Goal: Task Accomplishment & Management: Complete application form

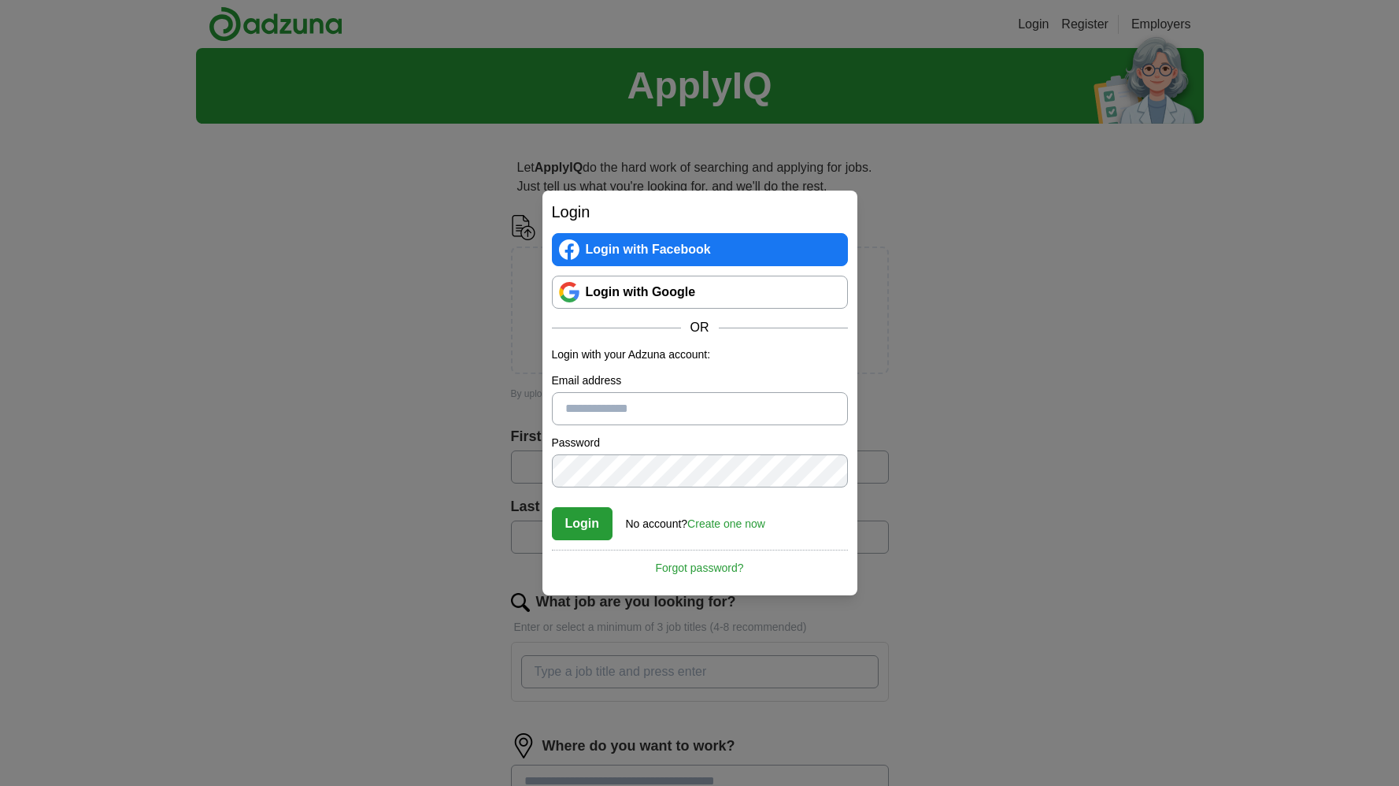
click at [653, 291] on link "Login with Google" at bounding box center [700, 292] width 296 height 33
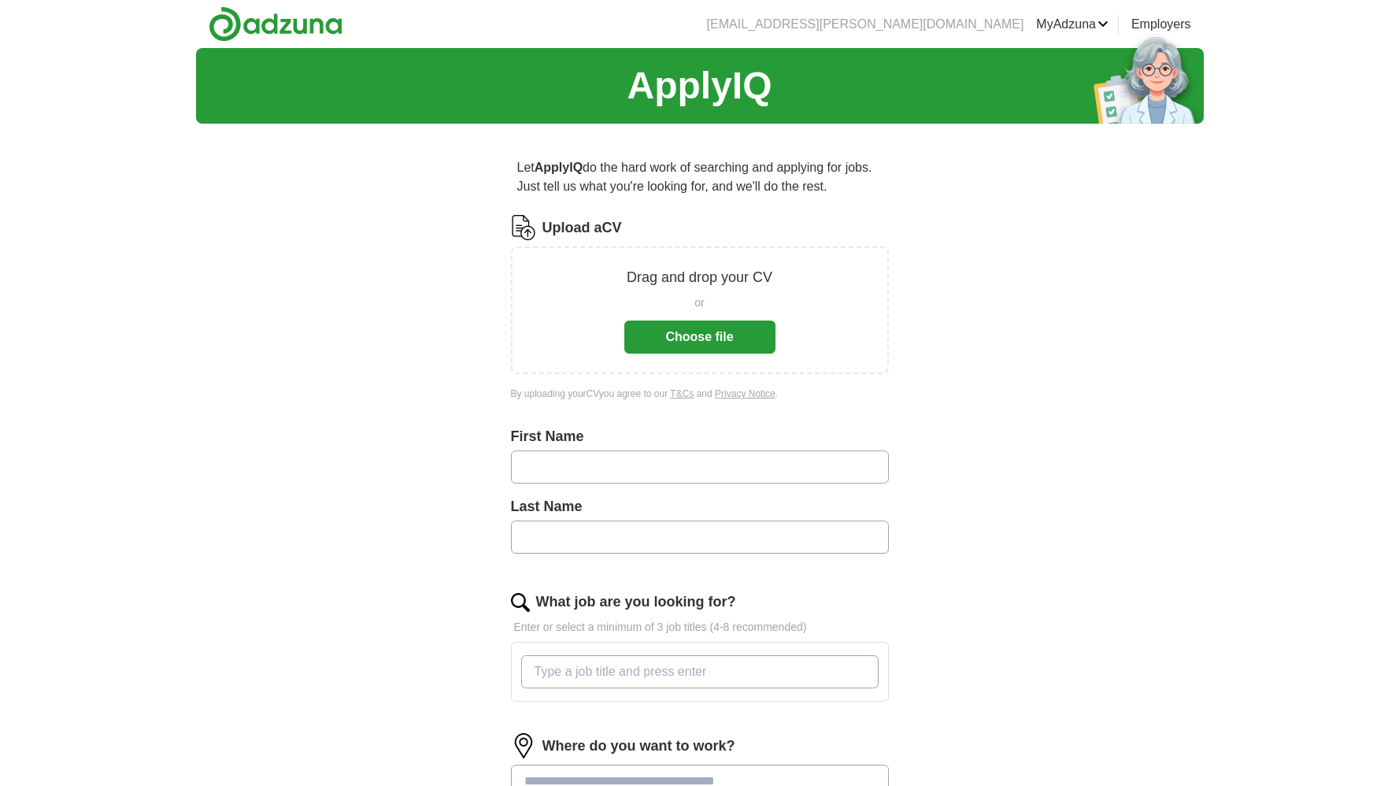
click at [680, 339] on button "Choose file" at bounding box center [700, 337] width 151 height 33
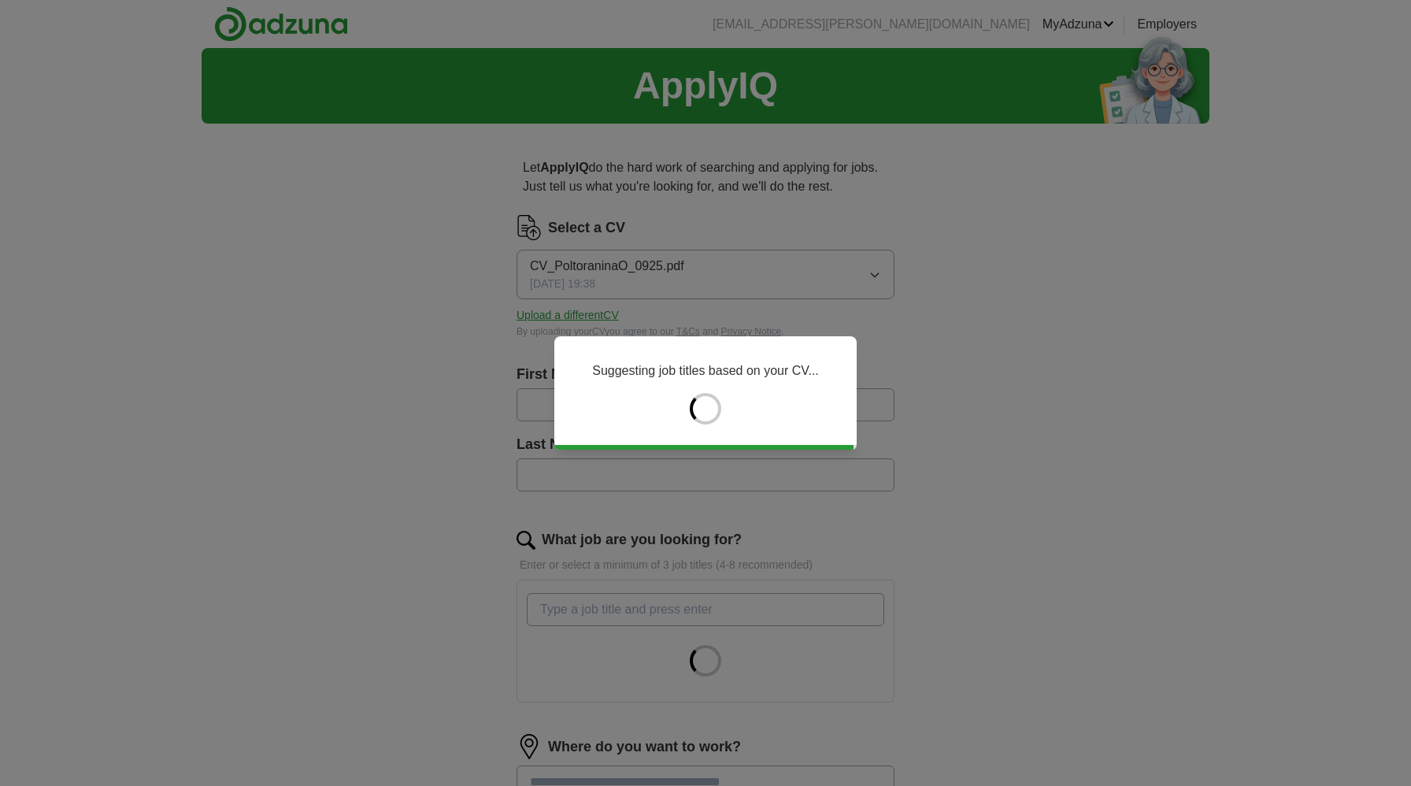
type input "**********"
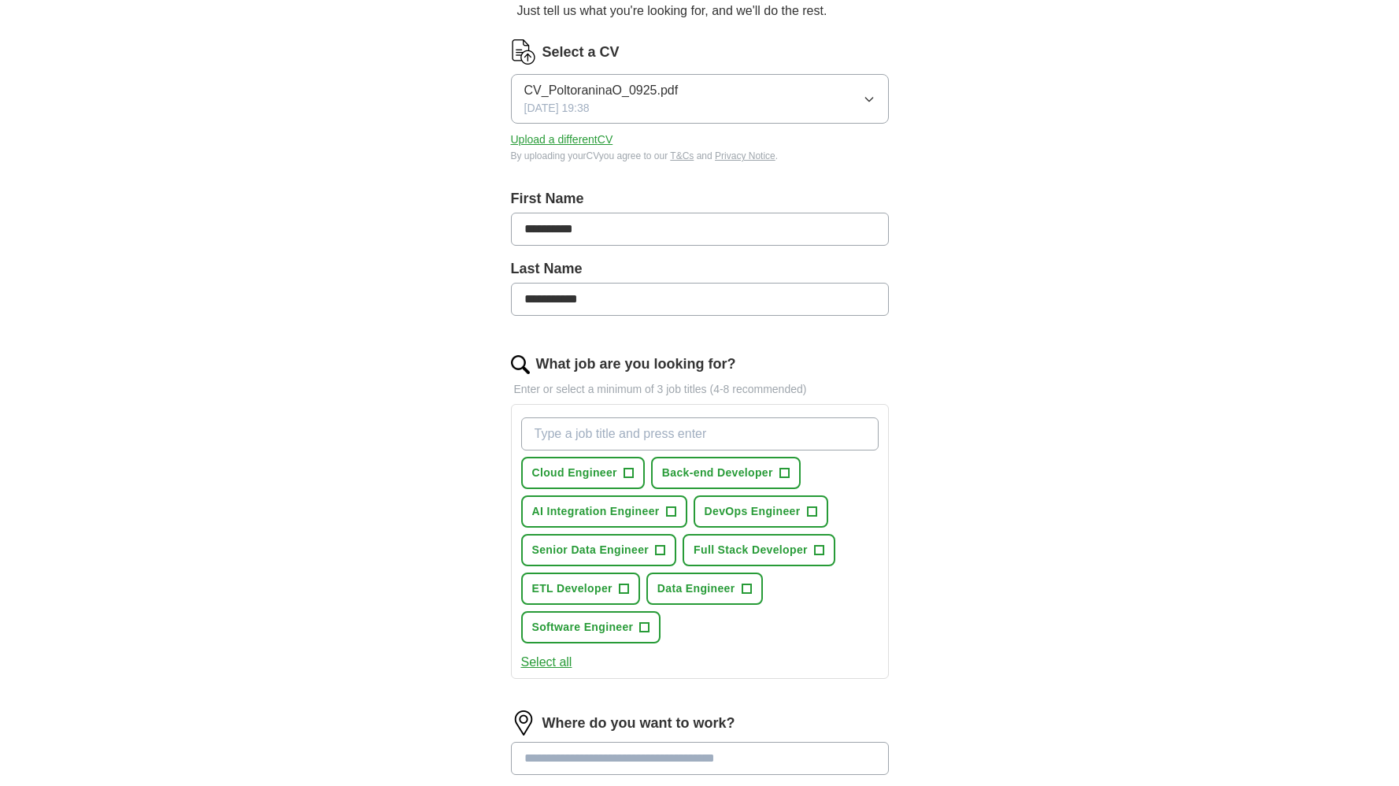
scroll to position [276, 0]
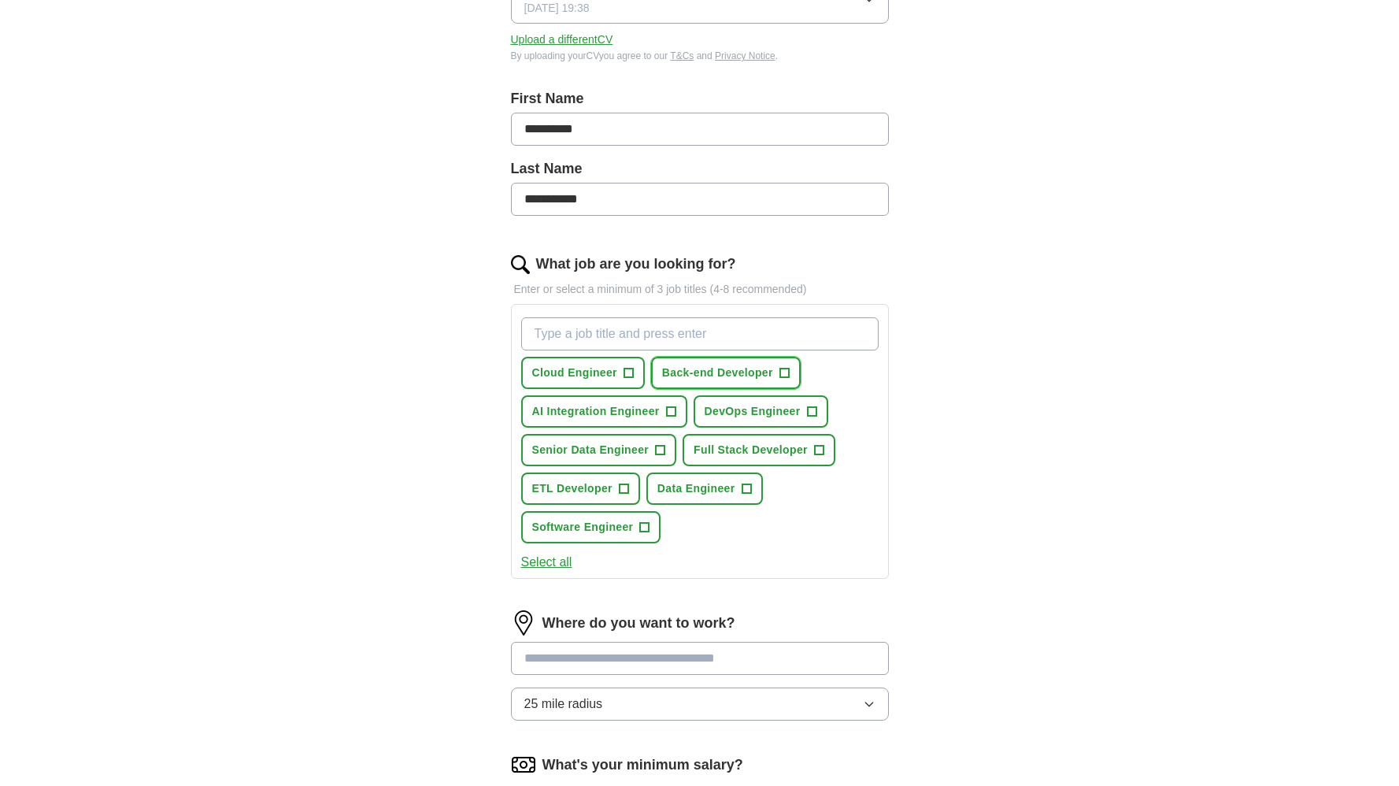
click at [789, 374] on span "+" at bounding box center [784, 373] width 9 height 13
click at [668, 415] on span "+" at bounding box center [670, 412] width 9 height 13
click at [659, 450] on span "+" at bounding box center [660, 450] width 9 height 13
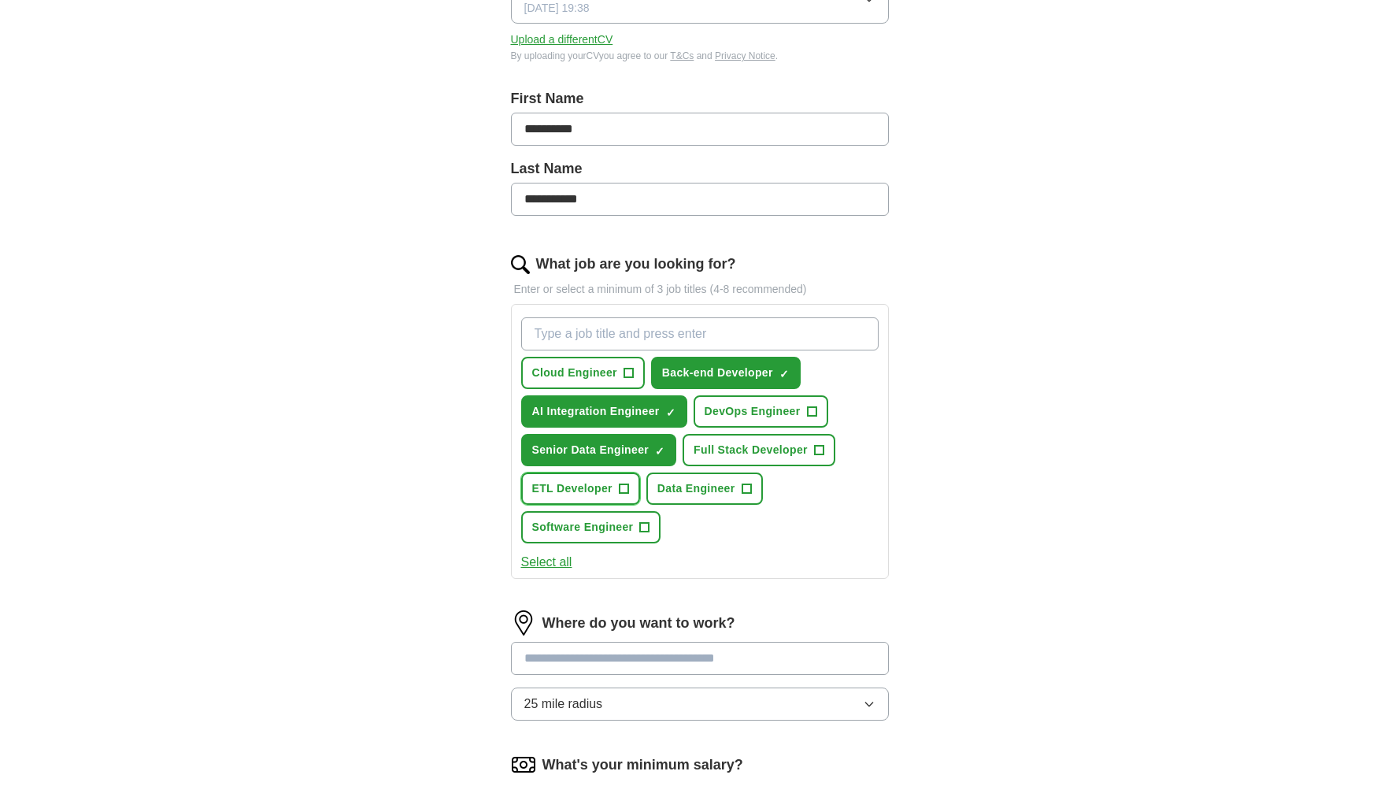
click at [633, 488] on button "ETL Developer +" at bounding box center [580, 489] width 119 height 32
click at [744, 487] on span "+" at bounding box center [746, 489] width 9 height 13
click at [649, 530] on span "+" at bounding box center [644, 527] width 9 height 13
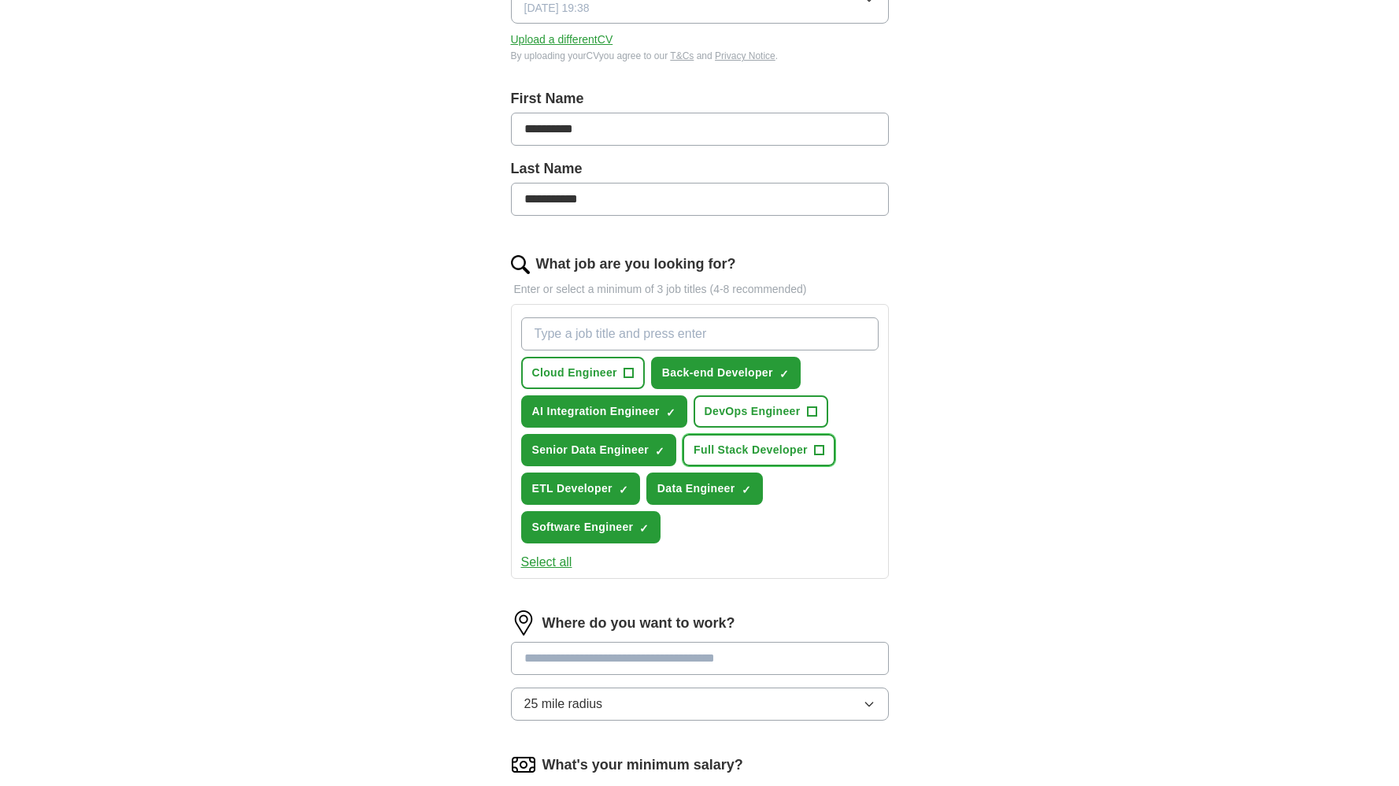
click at [828, 450] on button "Full Stack Developer +" at bounding box center [759, 450] width 153 height 32
click at [814, 417] on span "+" at bounding box center [811, 412] width 9 height 13
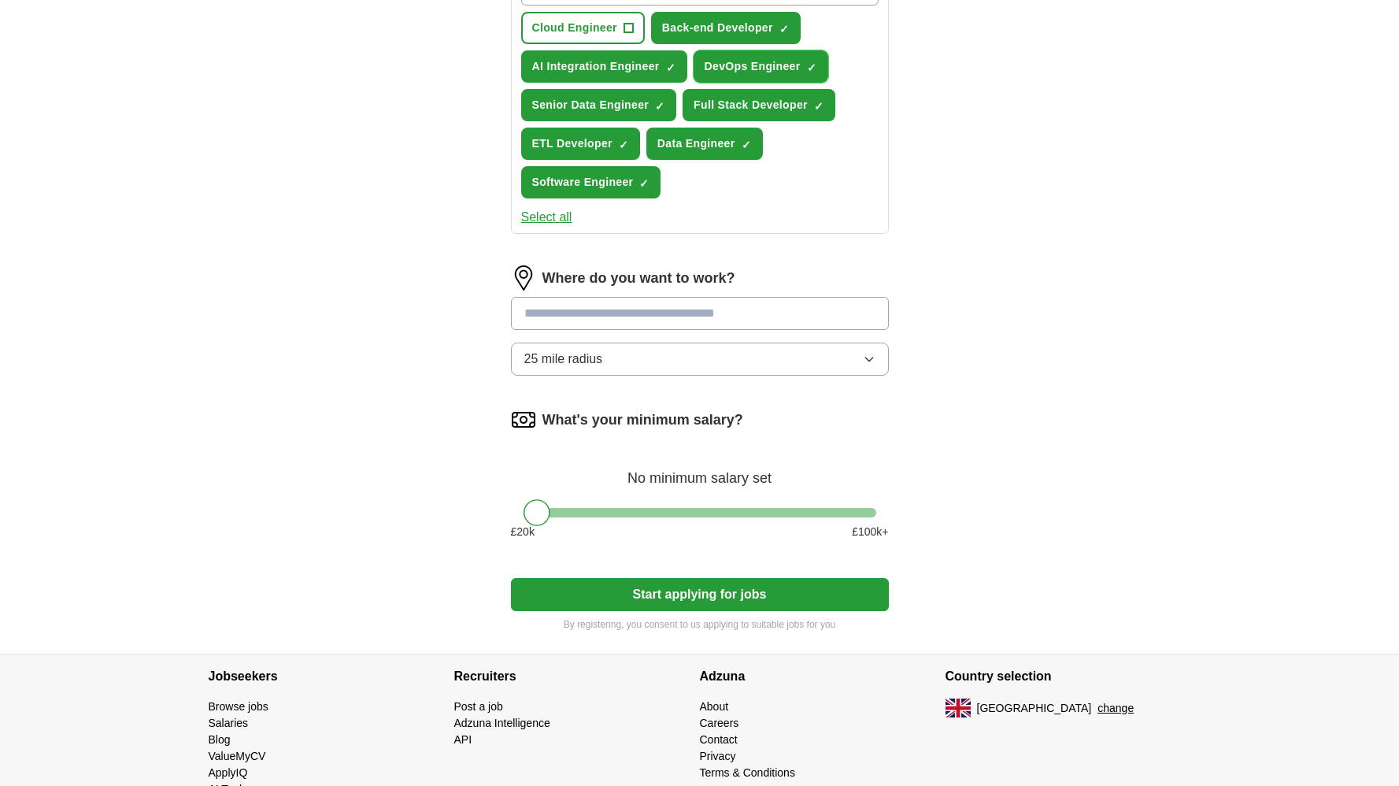
scroll to position [664, 0]
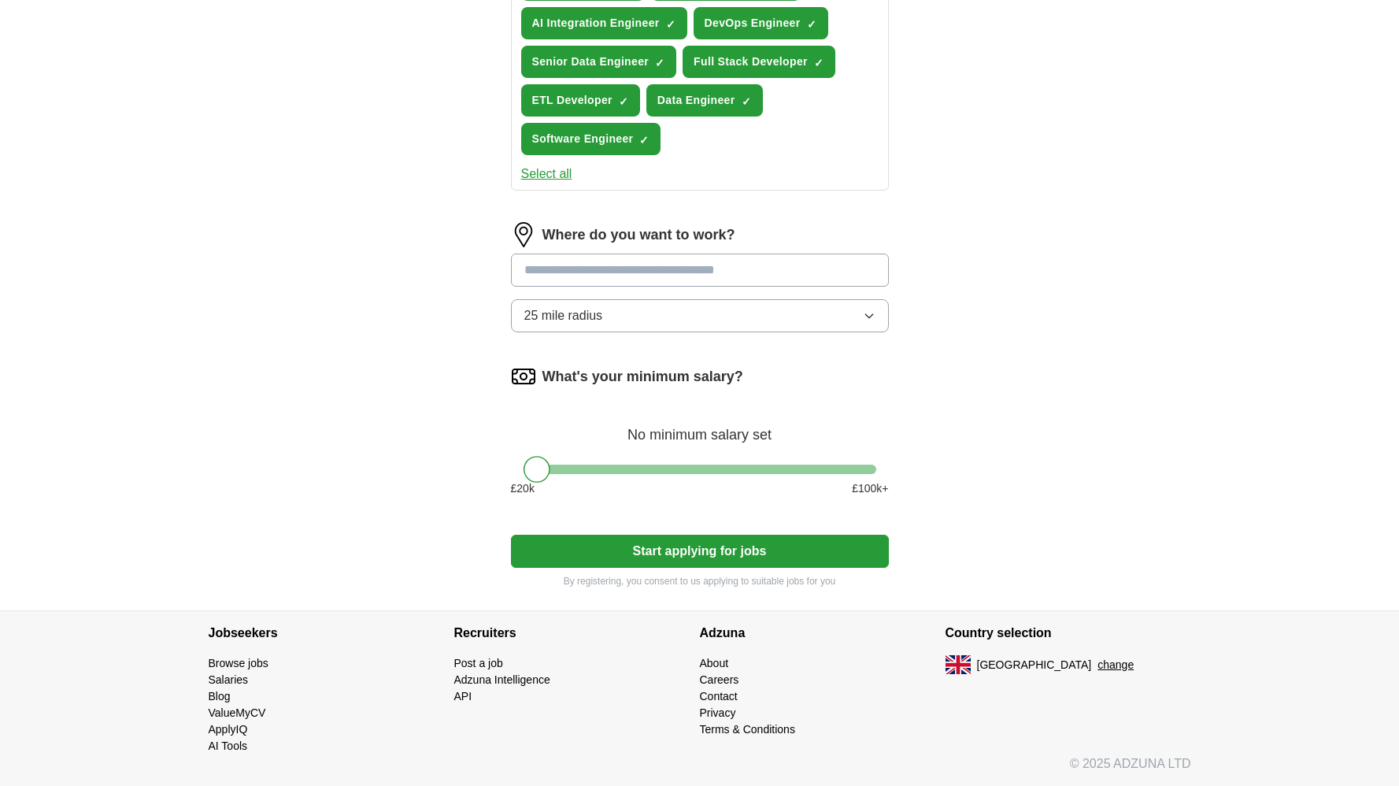
click at [573, 268] on input at bounding box center [700, 270] width 378 height 33
type input "*"
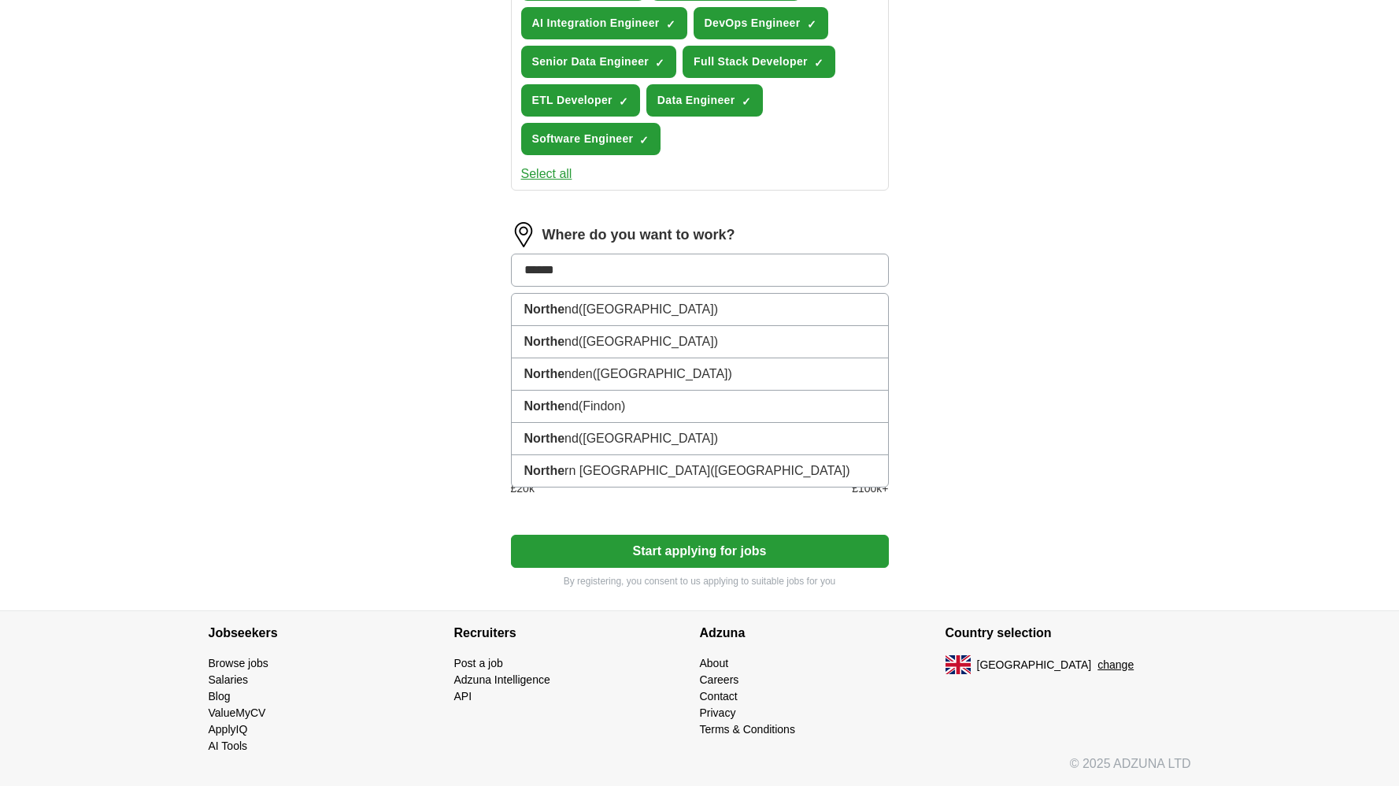
type input "*******"
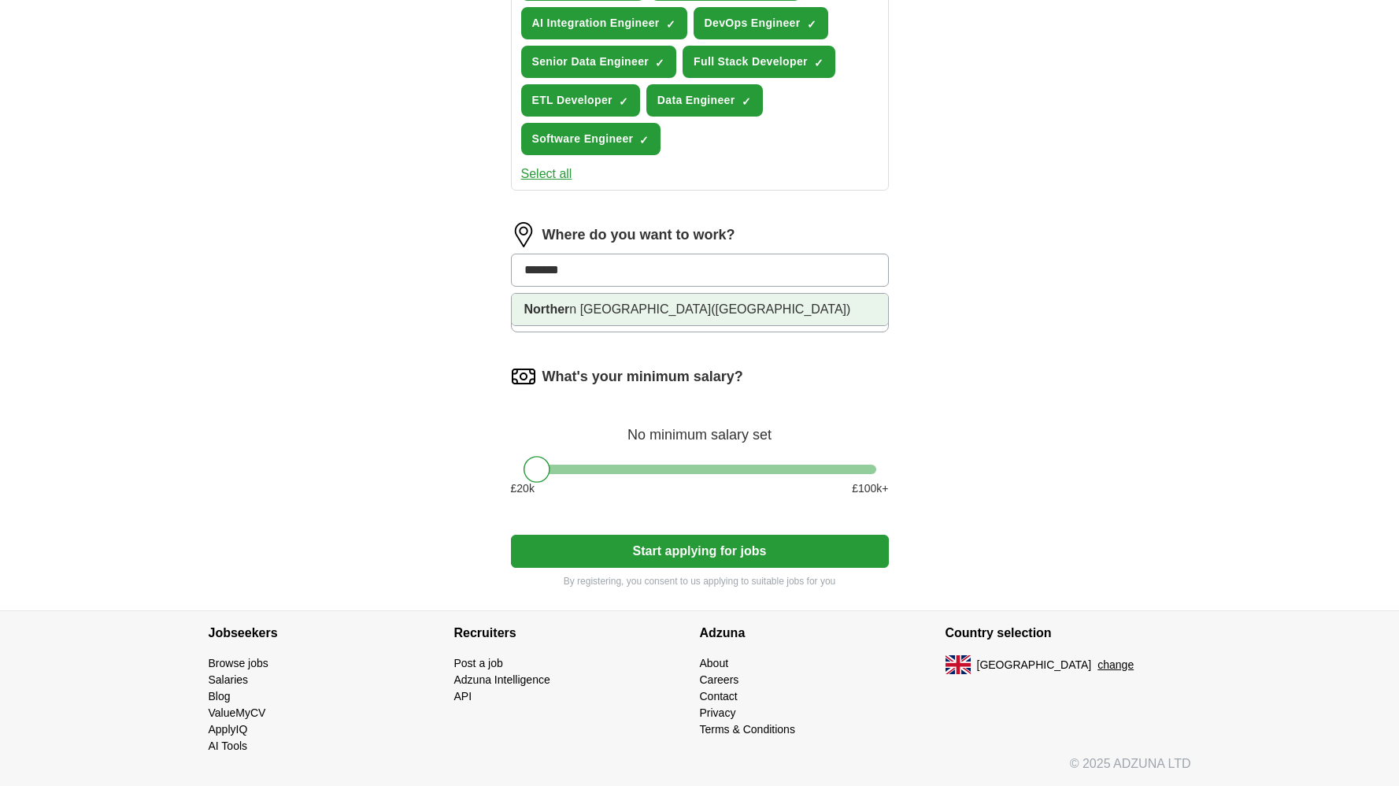
click at [596, 300] on li "Norther n [GEOGRAPHIC_DATA] ([GEOGRAPHIC_DATA])" at bounding box center [700, 310] width 376 height 32
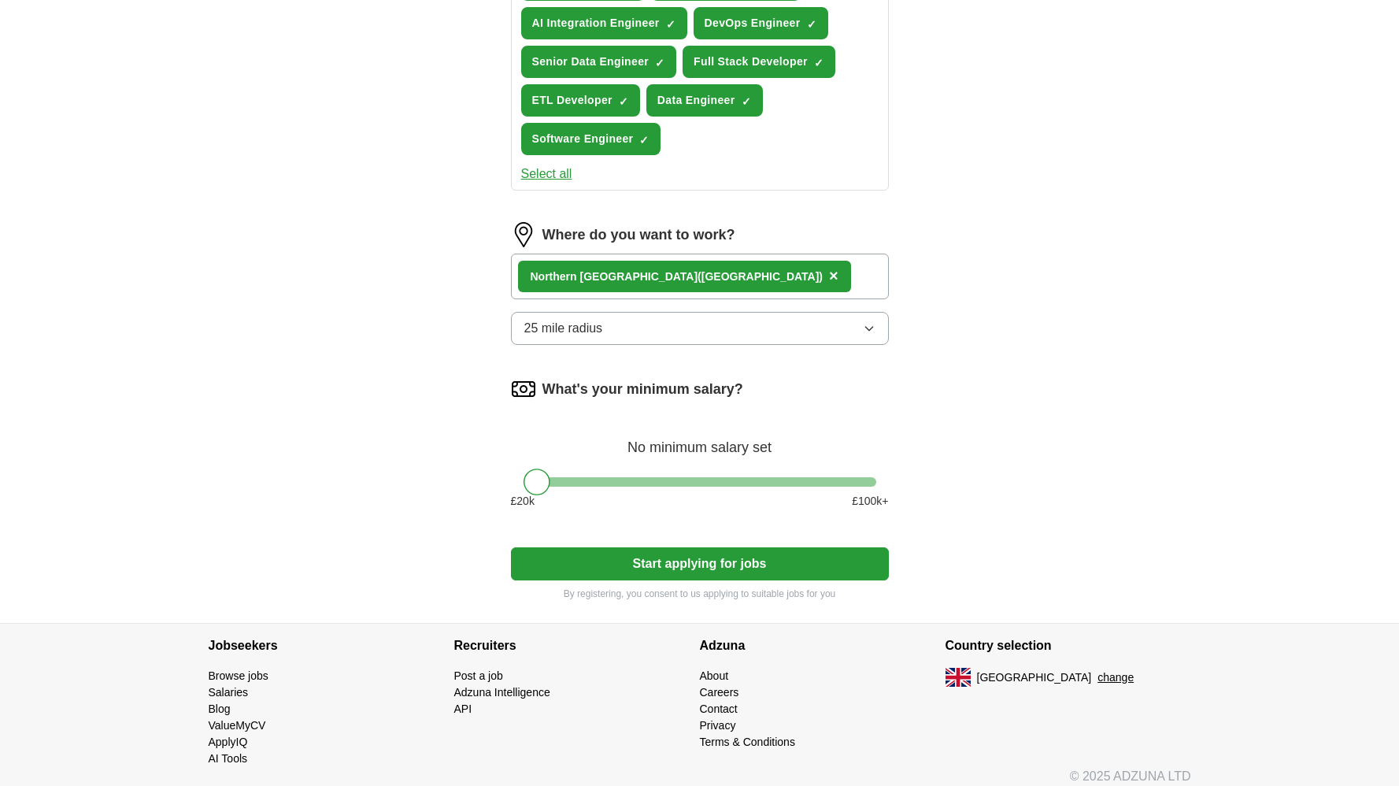
click at [873, 326] on icon "button" at bounding box center [869, 328] width 13 height 13
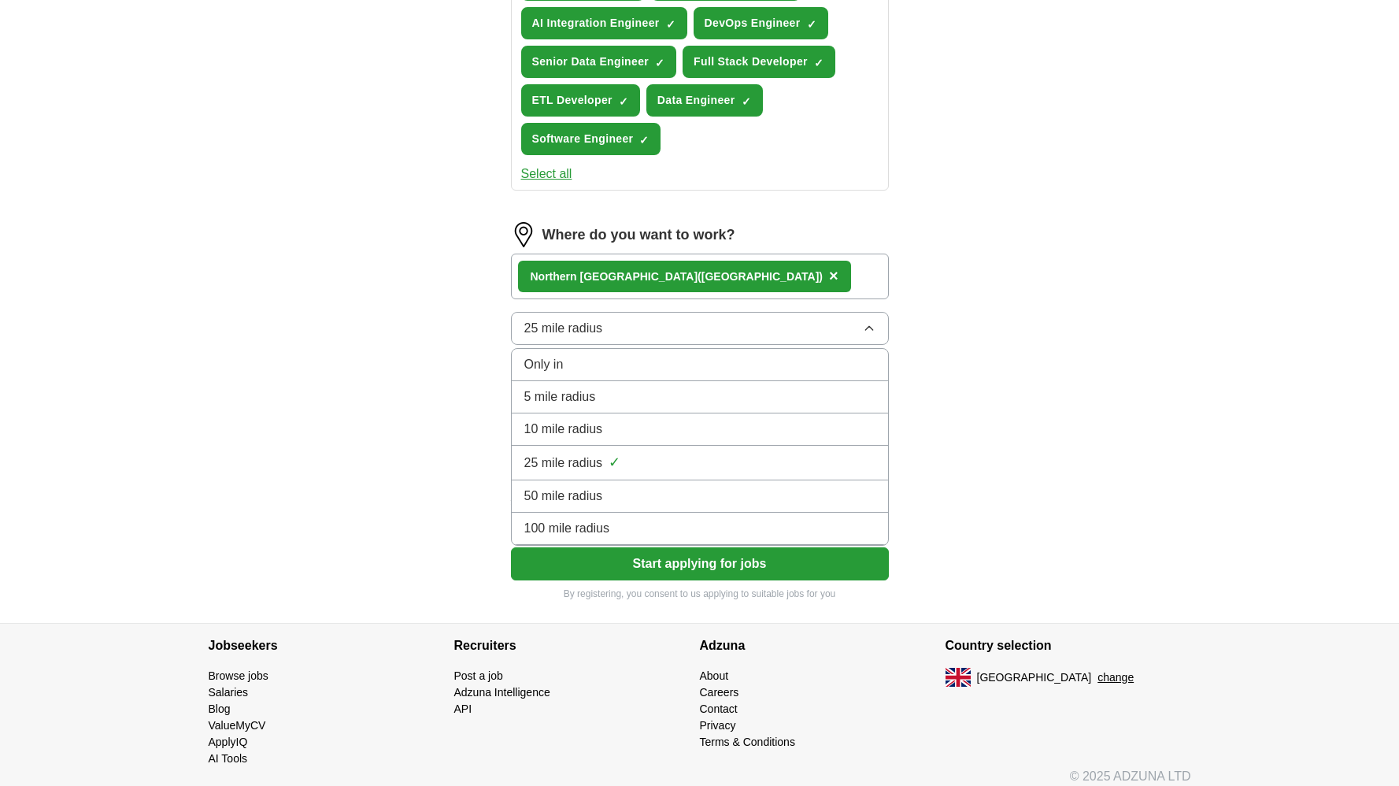
click at [687, 526] on div "100 mile radius" at bounding box center [699, 528] width 351 height 19
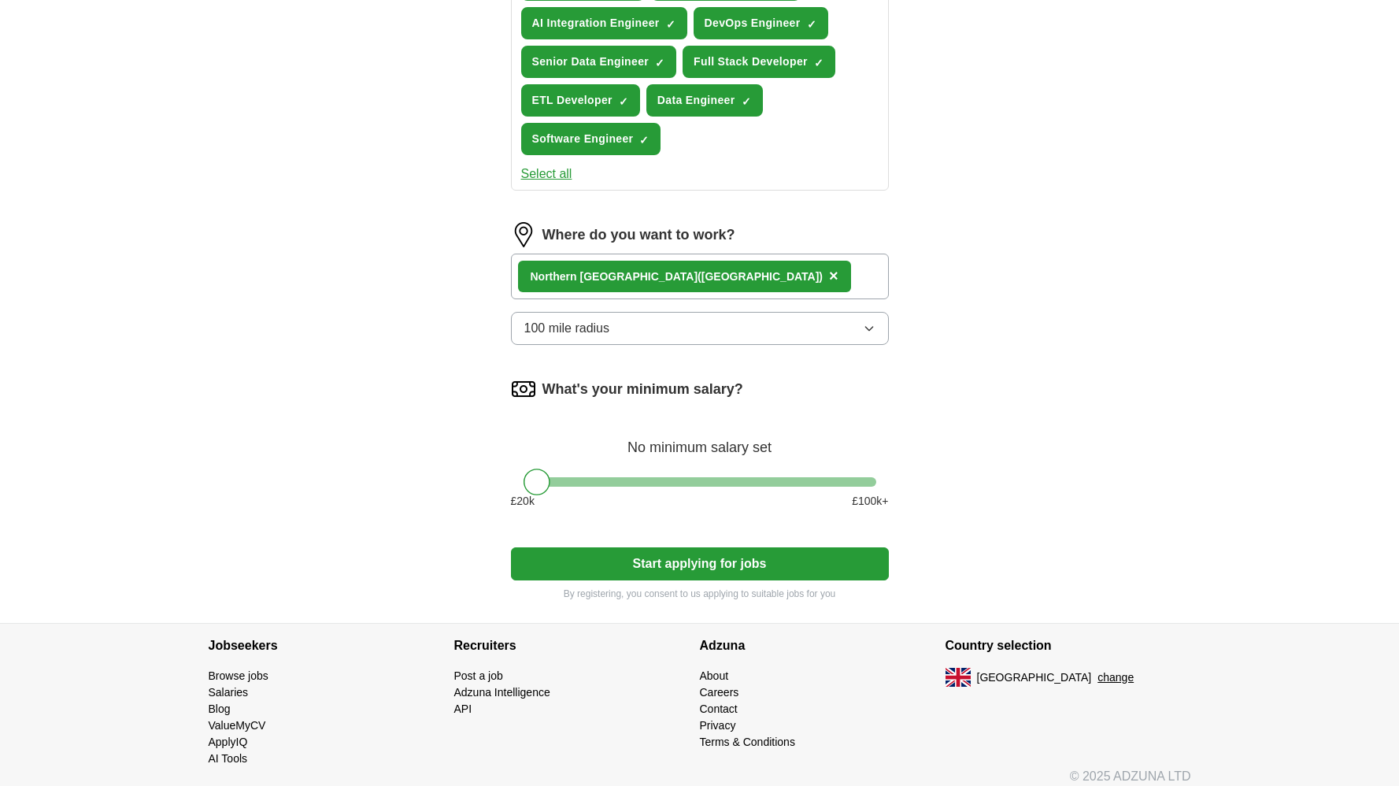
click at [655, 564] on button "Start applying for jobs" at bounding box center [700, 563] width 378 height 33
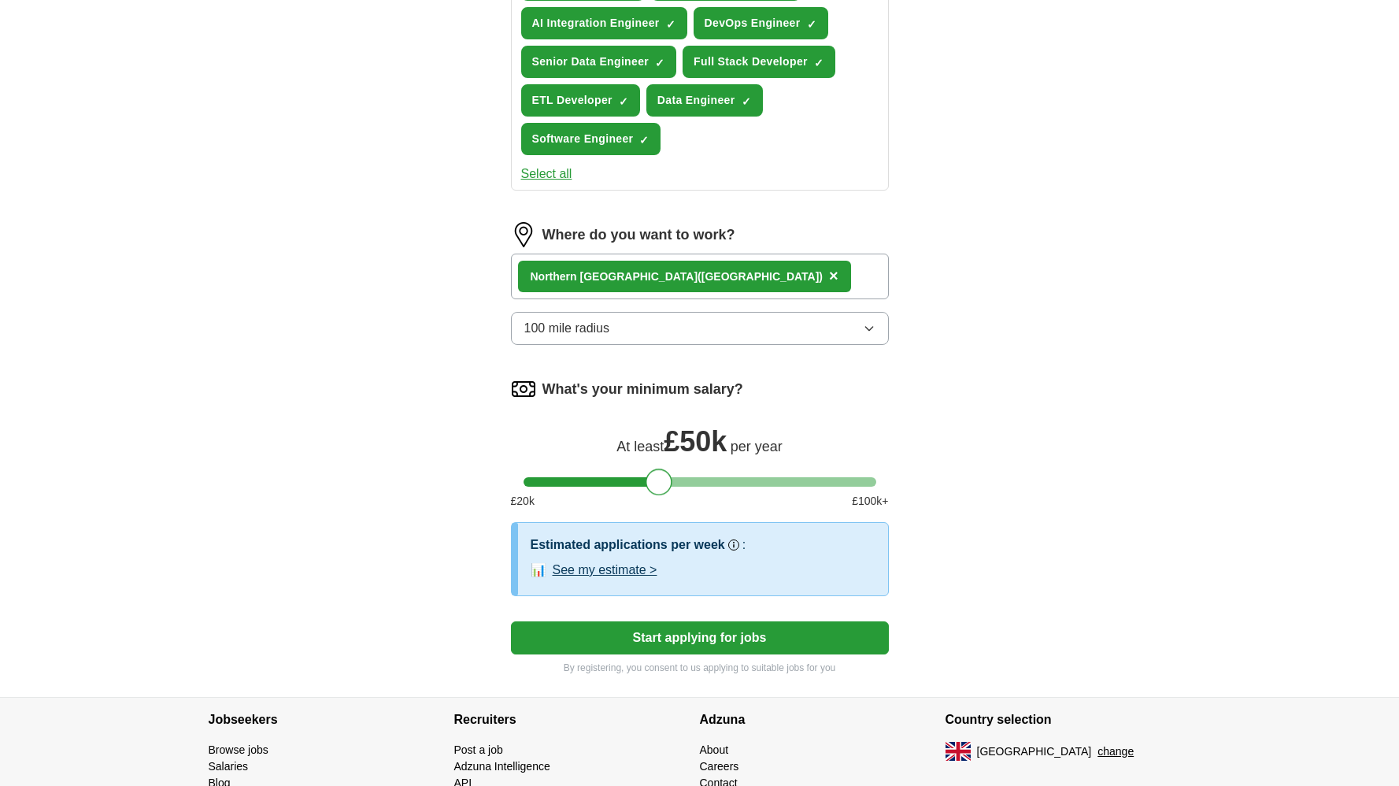
drag, startPoint x: 537, startPoint y: 482, endPoint x: 658, endPoint y: 487, distance: 120.6
click at [658, 487] on div at bounding box center [659, 482] width 27 height 27
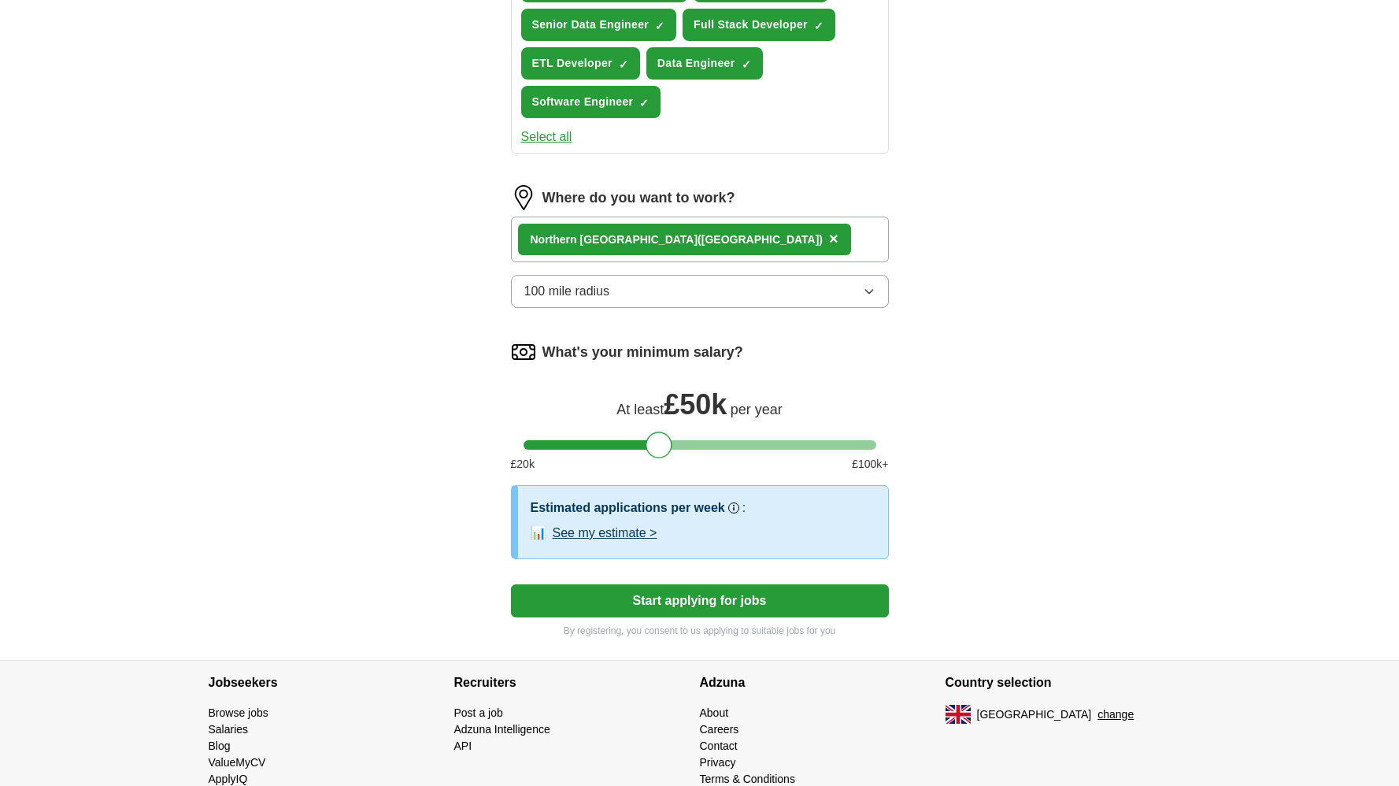
scroll to position [721, 0]
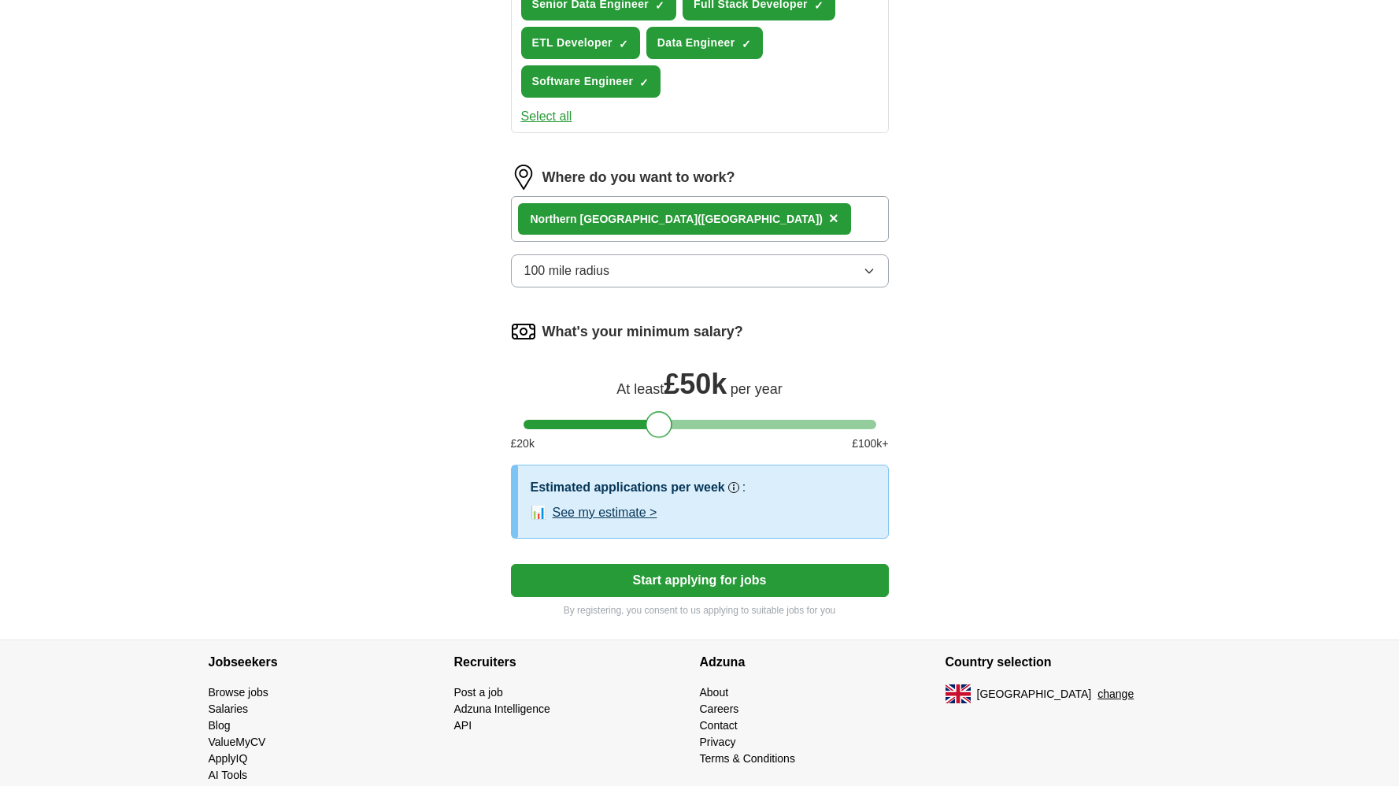
click at [658, 592] on button "Start applying for jobs" at bounding box center [700, 580] width 378 height 33
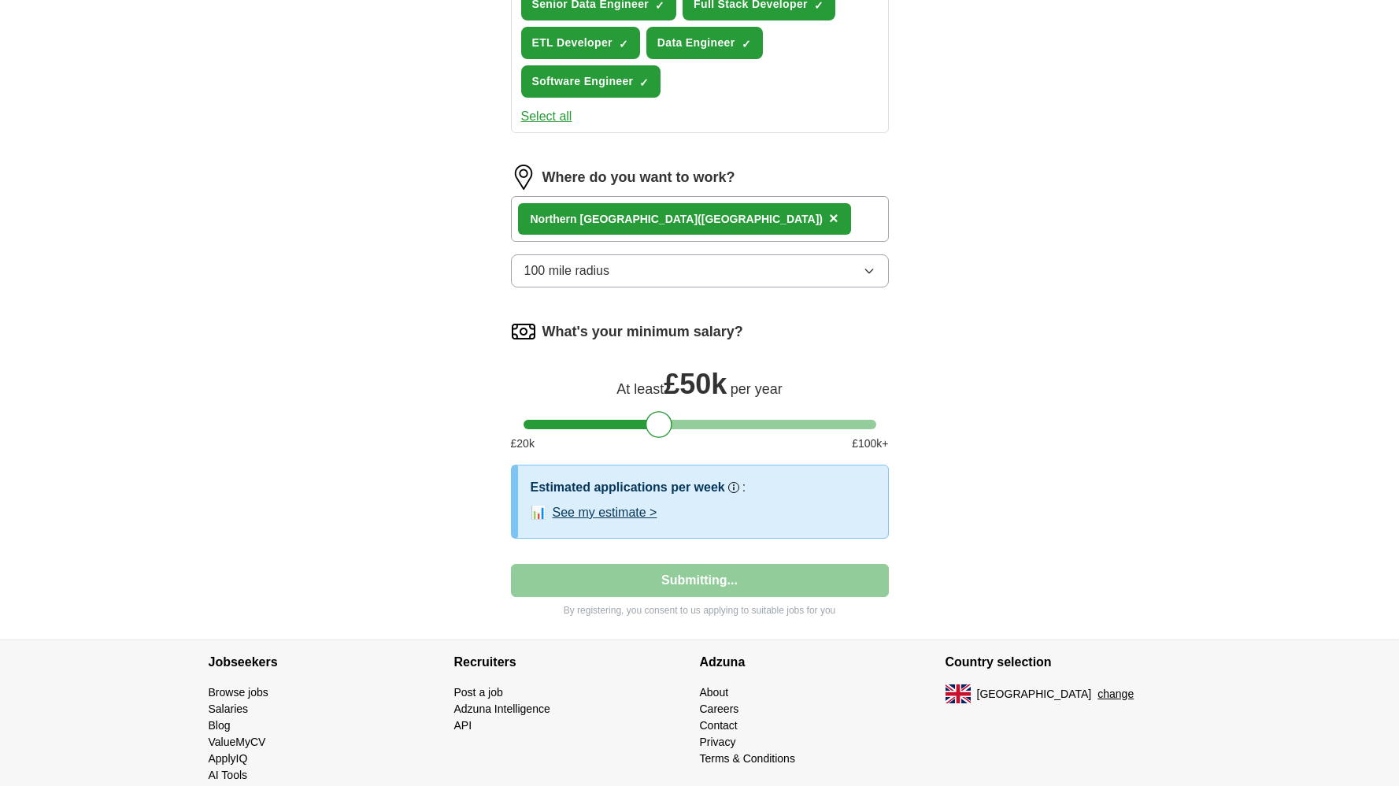
select select "**"
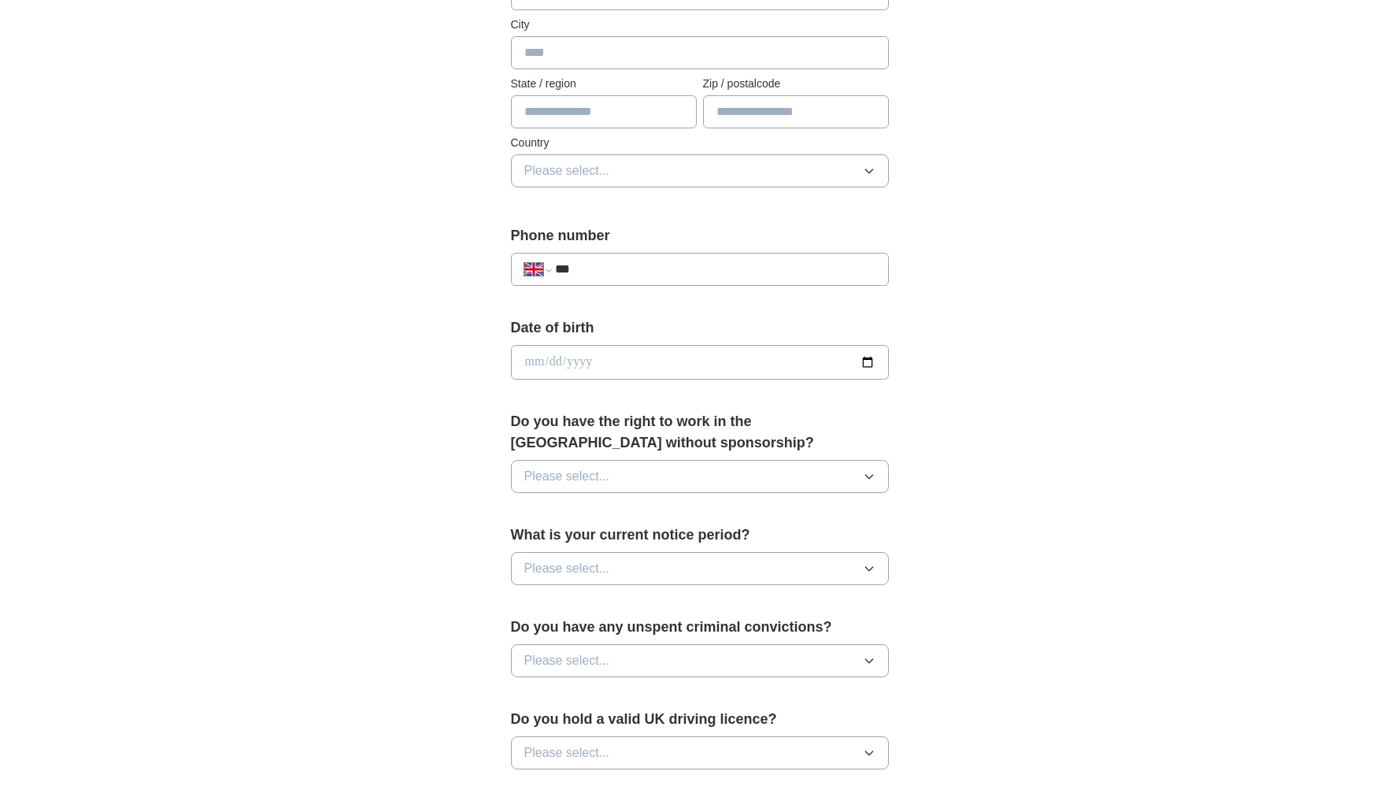
scroll to position [501, 0]
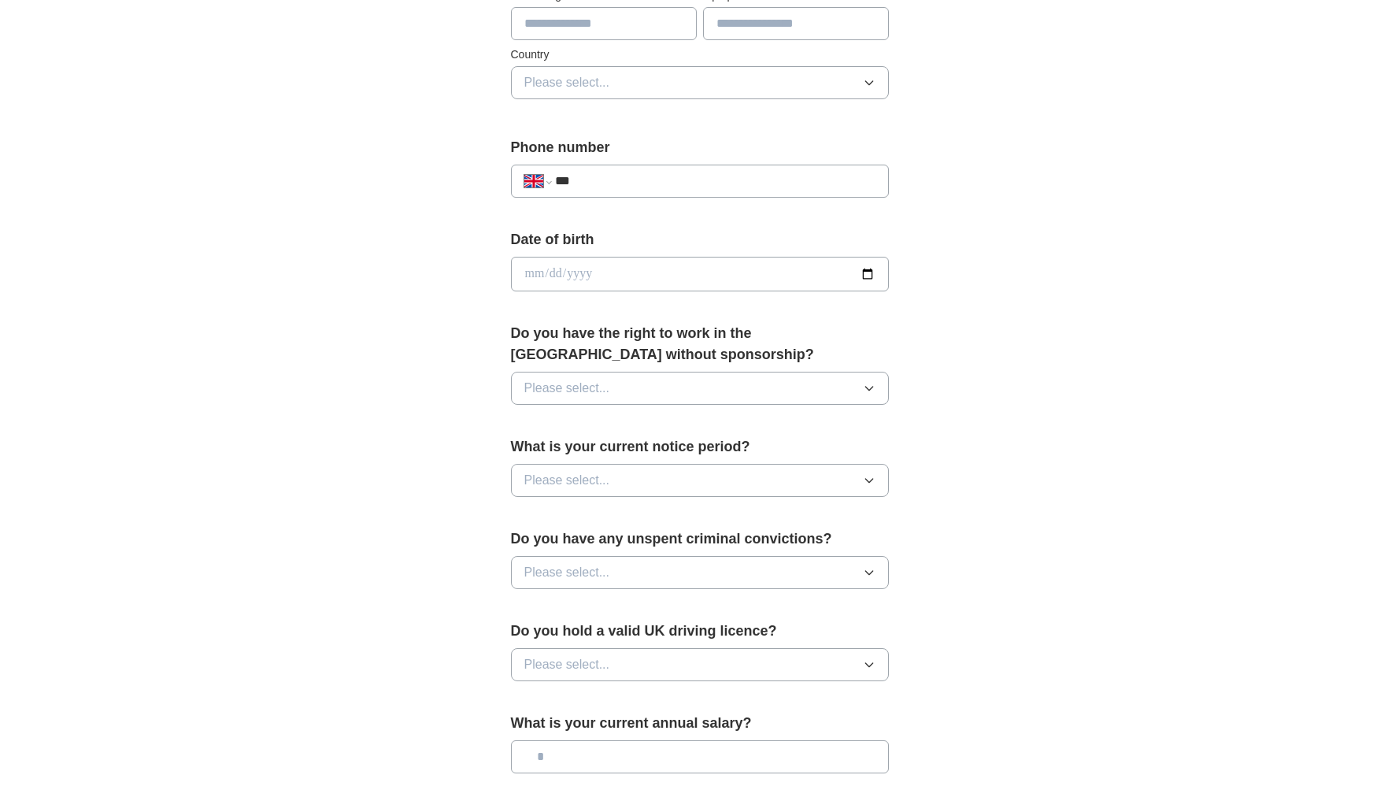
click at [625, 183] on input "***" at bounding box center [715, 181] width 320 height 19
type input "**********"
type input "*****"
type input "******"
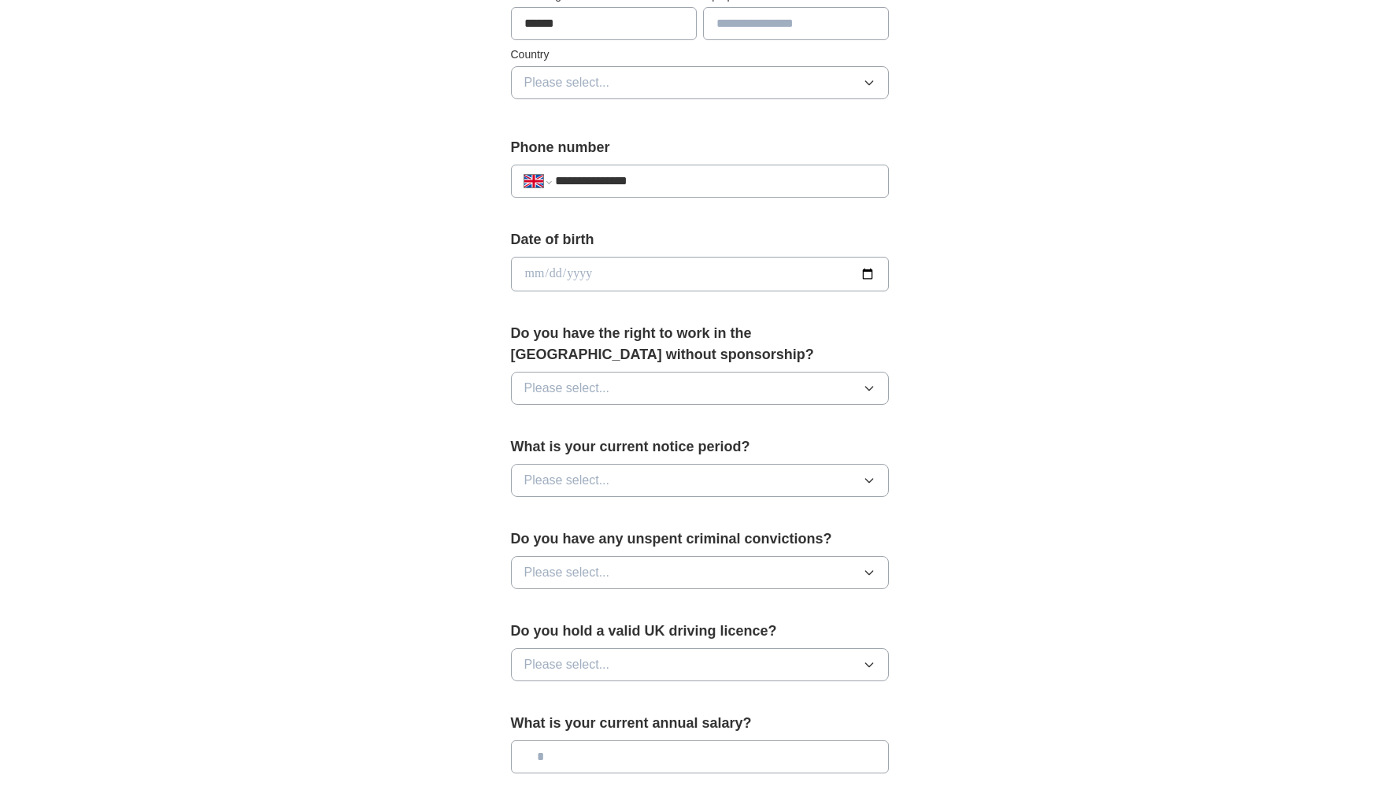
type input "********"
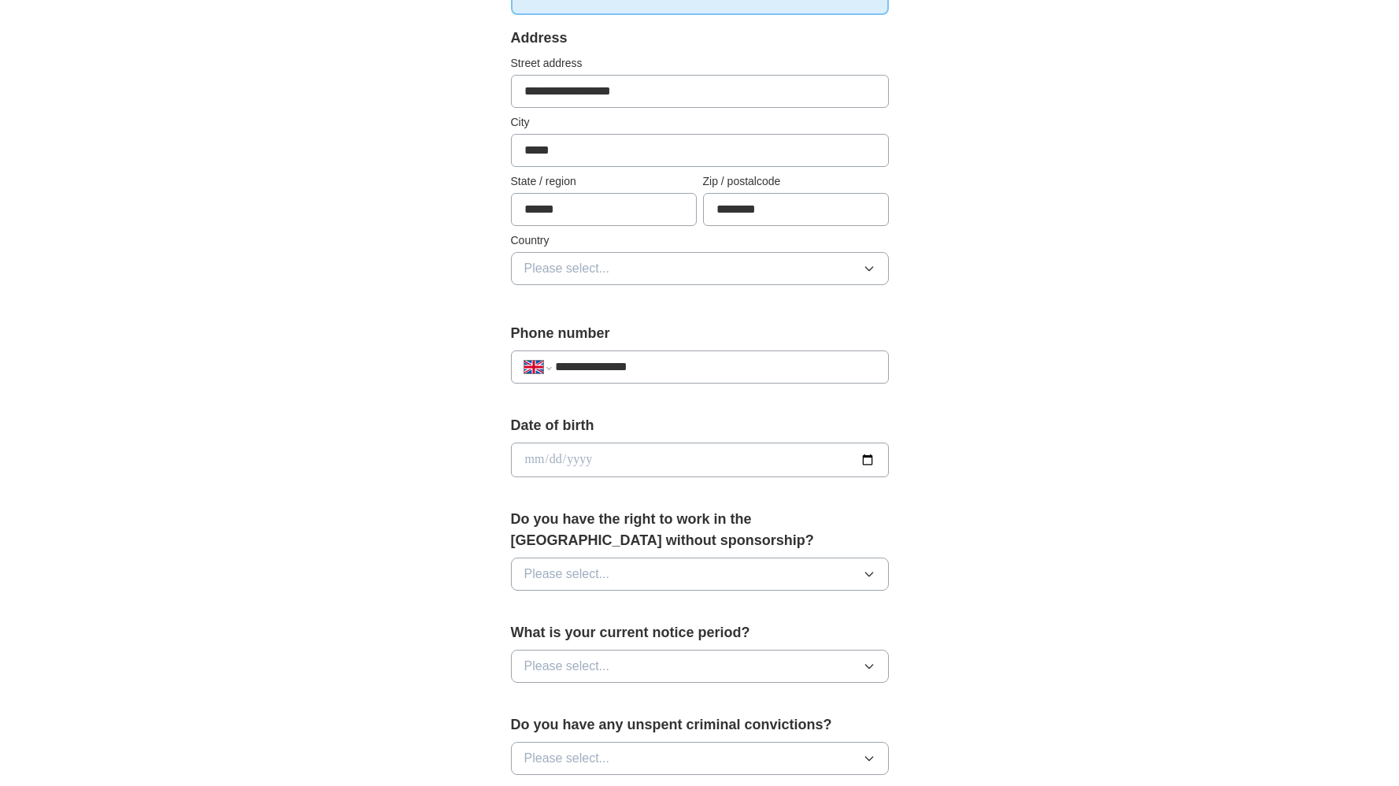
scroll to position [213, 0]
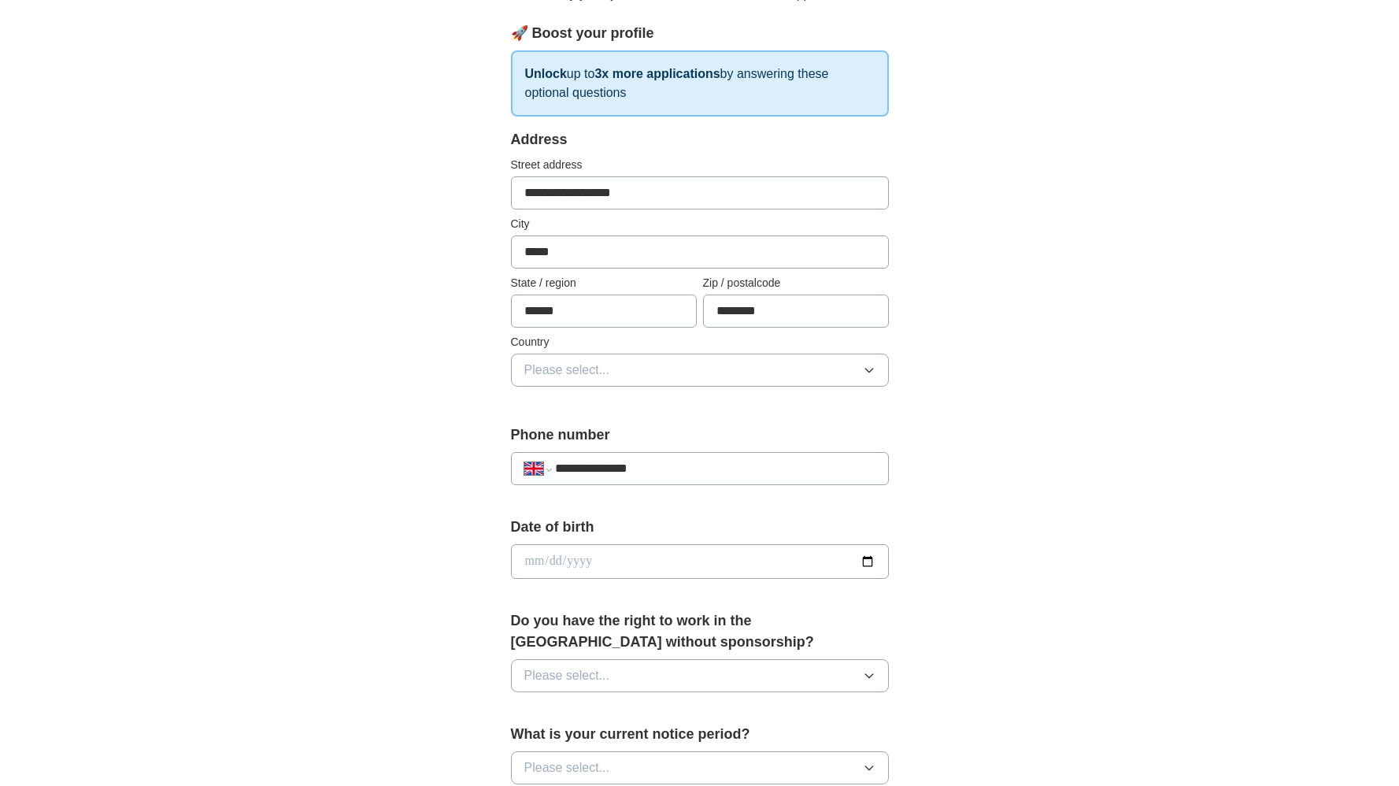
drag, startPoint x: 657, startPoint y: 191, endPoint x: 513, endPoint y: 196, distance: 143.4
click at [513, 196] on input "**********" at bounding box center [700, 192] width 378 height 33
click at [540, 194] on input "**********" at bounding box center [700, 192] width 378 height 33
drag, startPoint x: 673, startPoint y: 195, endPoint x: 496, endPoint y: 191, distance: 176.4
click at [494, 194] on div "**********" at bounding box center [700, 585] width 504 height 1325
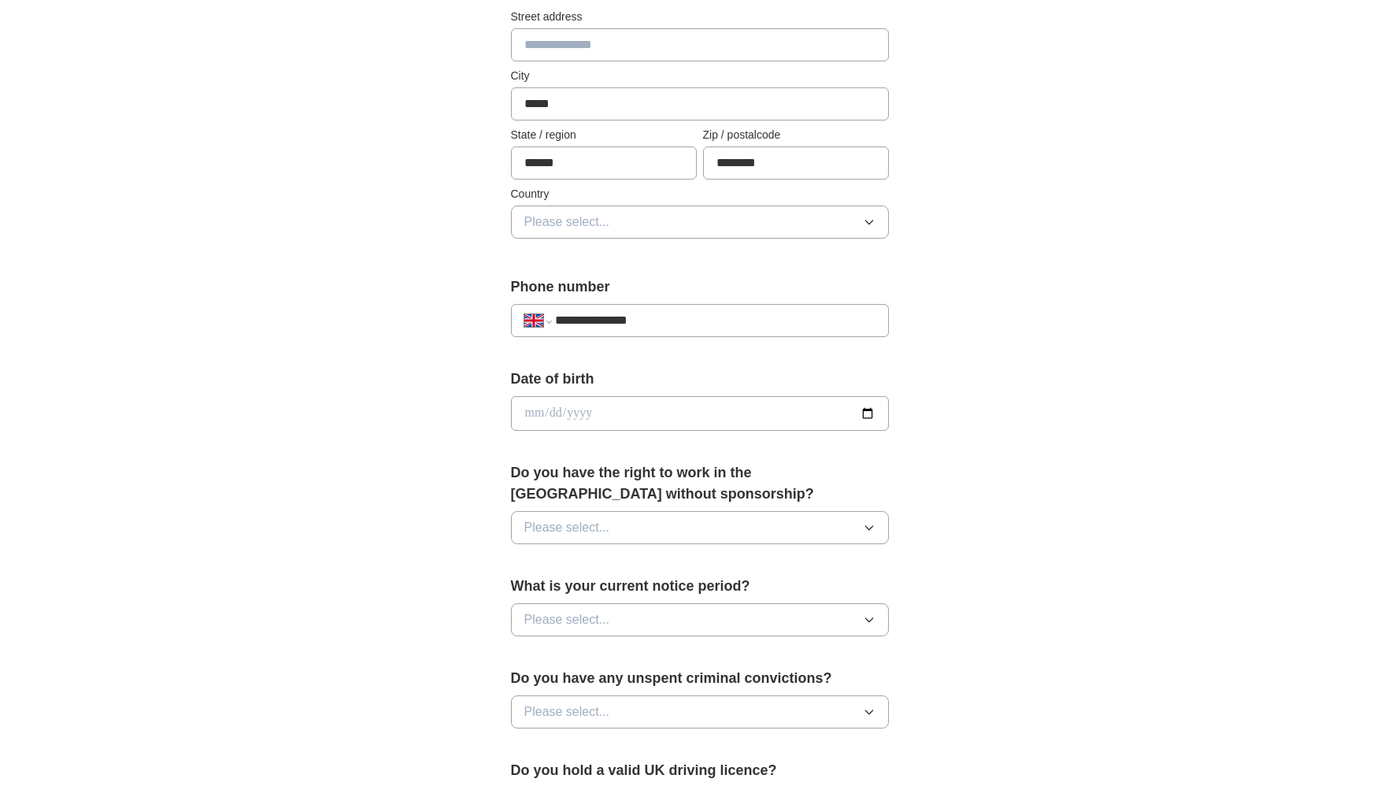
scroll to position [454, 0]
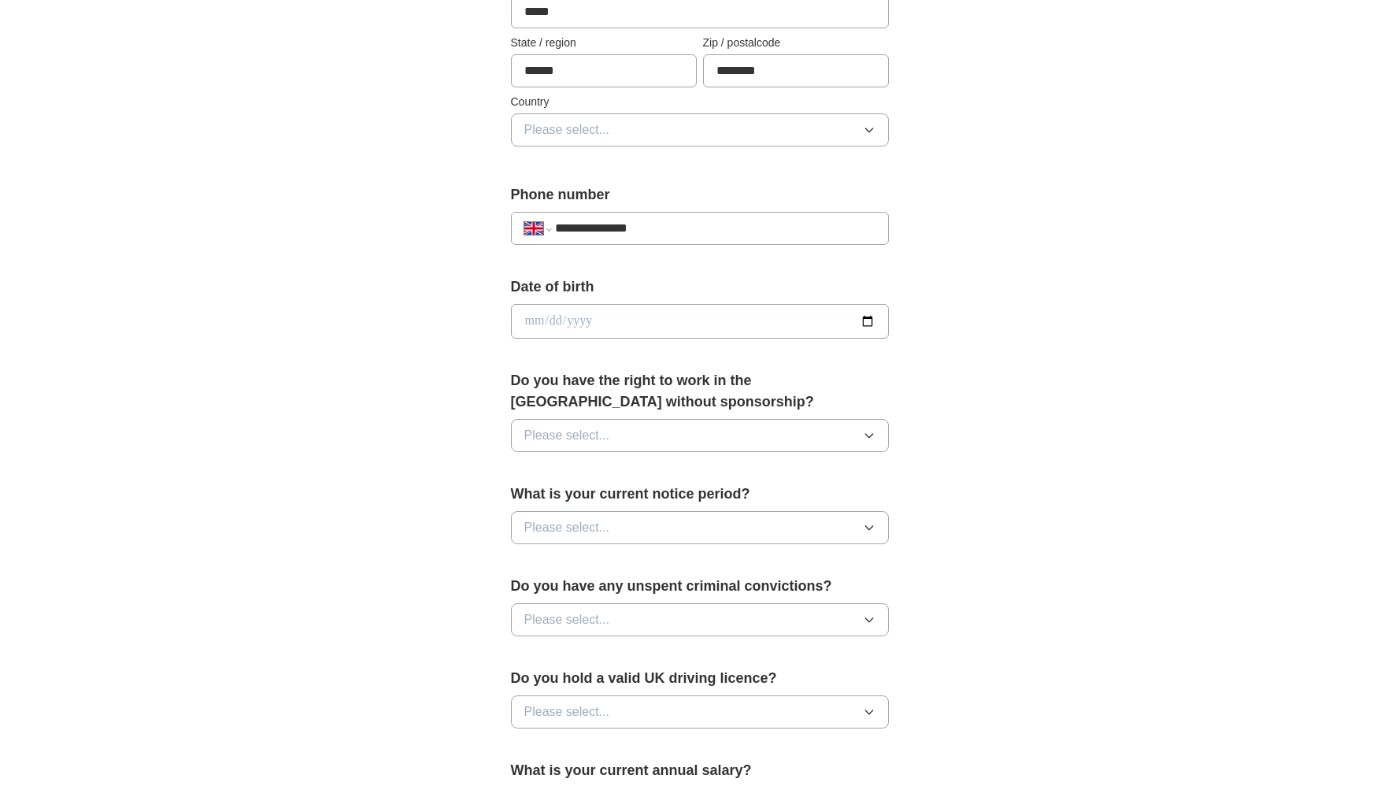
click at [868, 133] on icon "button" at bounding box center [869, 130] width 13 height 13
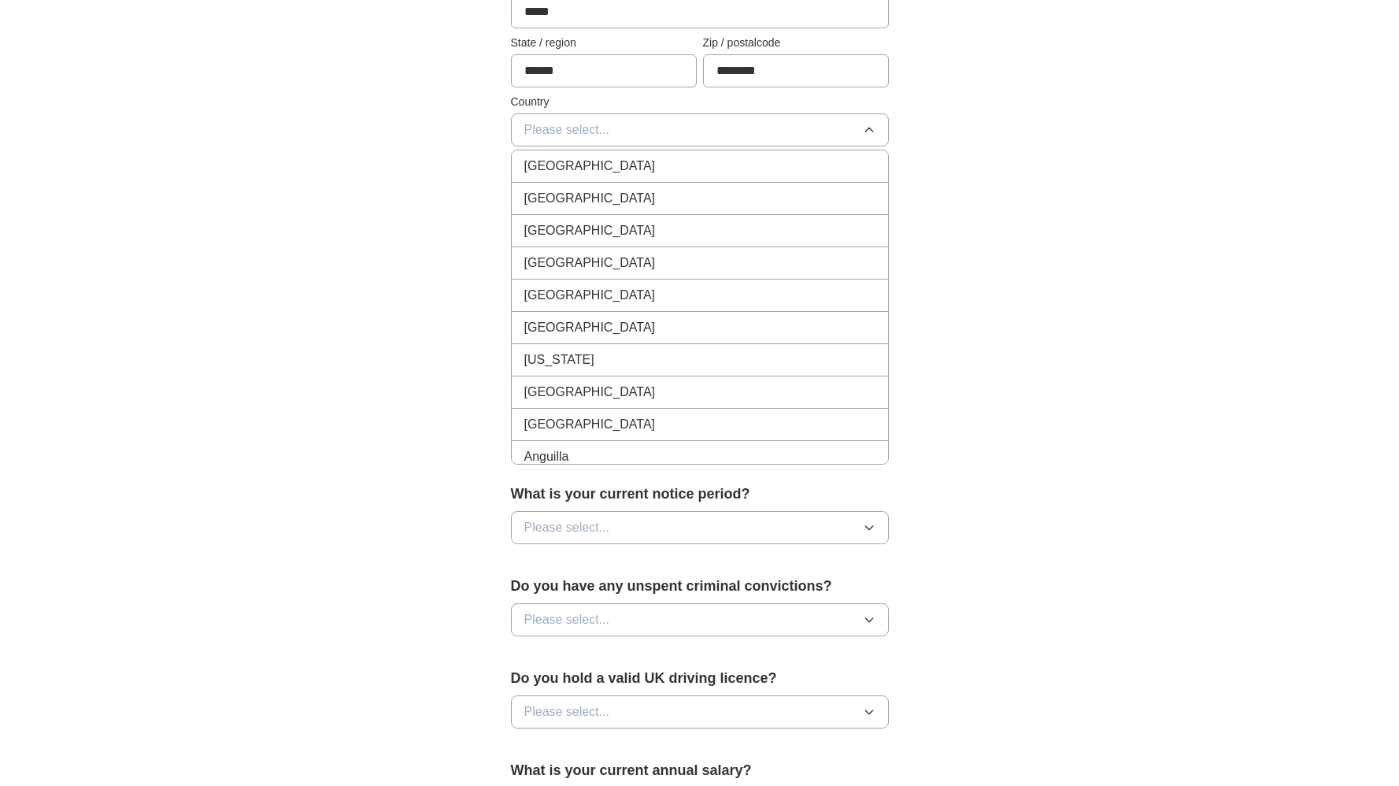
click at [829, 165] on div "[GEOGRAPHIC_DATA]" at bounding box center [699, 166] width 351 height 19
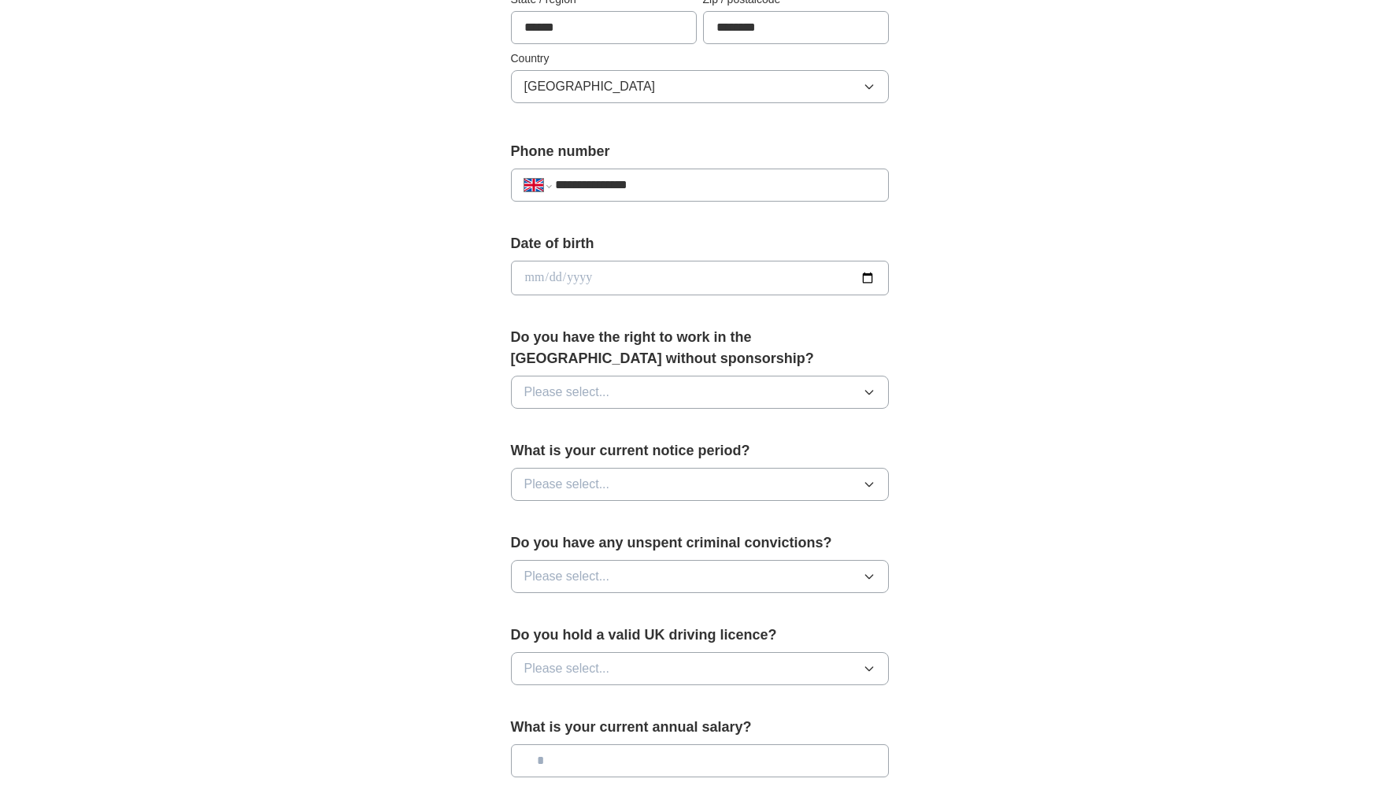
scroll to position [526, 0]
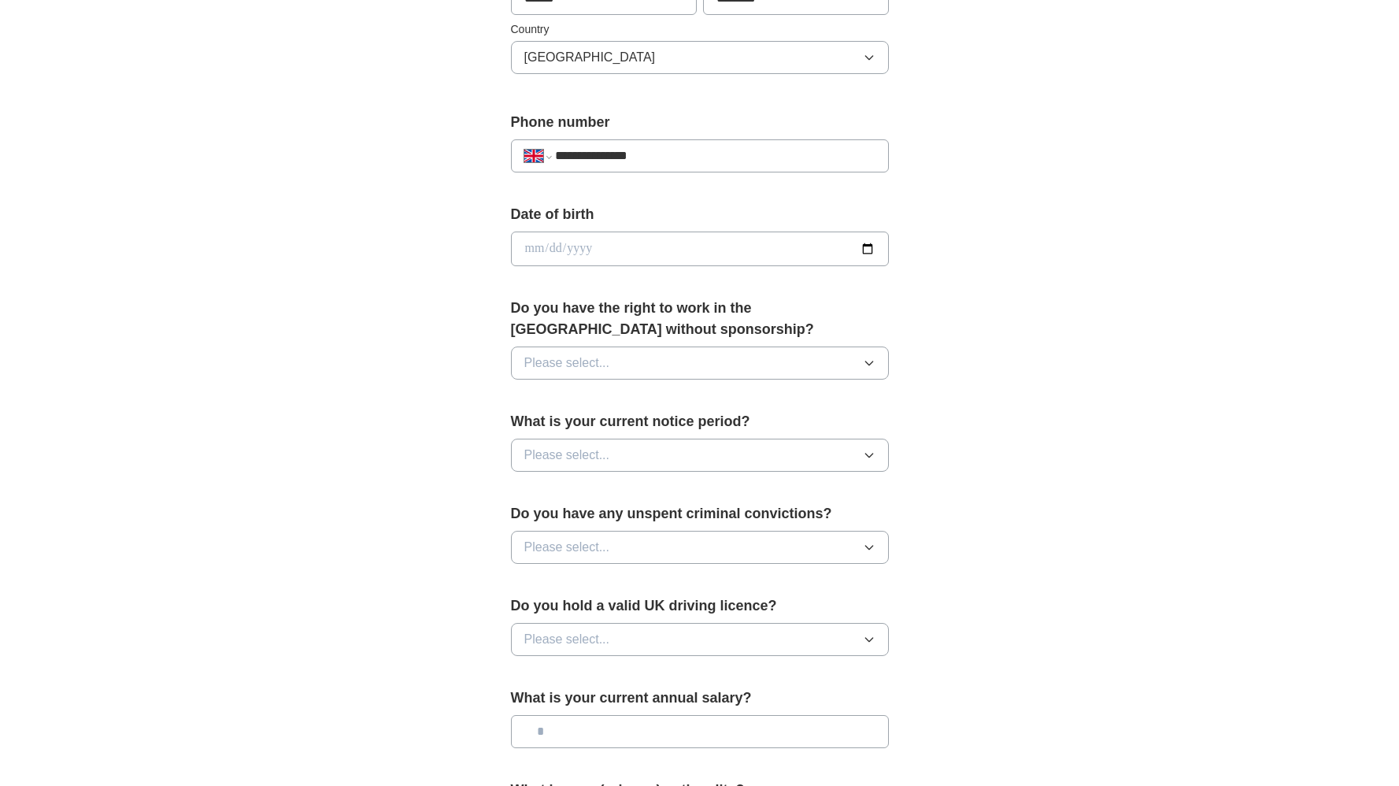
click at [751, 255] on input "date" at bounding box center [700, 249] width 378 height 35
click at [863, 368] on icon "button" at bounding box center [869, 363] width 13 height 13
click at [632, 409] on li "Yes" at bounding box center [700, 400] width 376 height 32
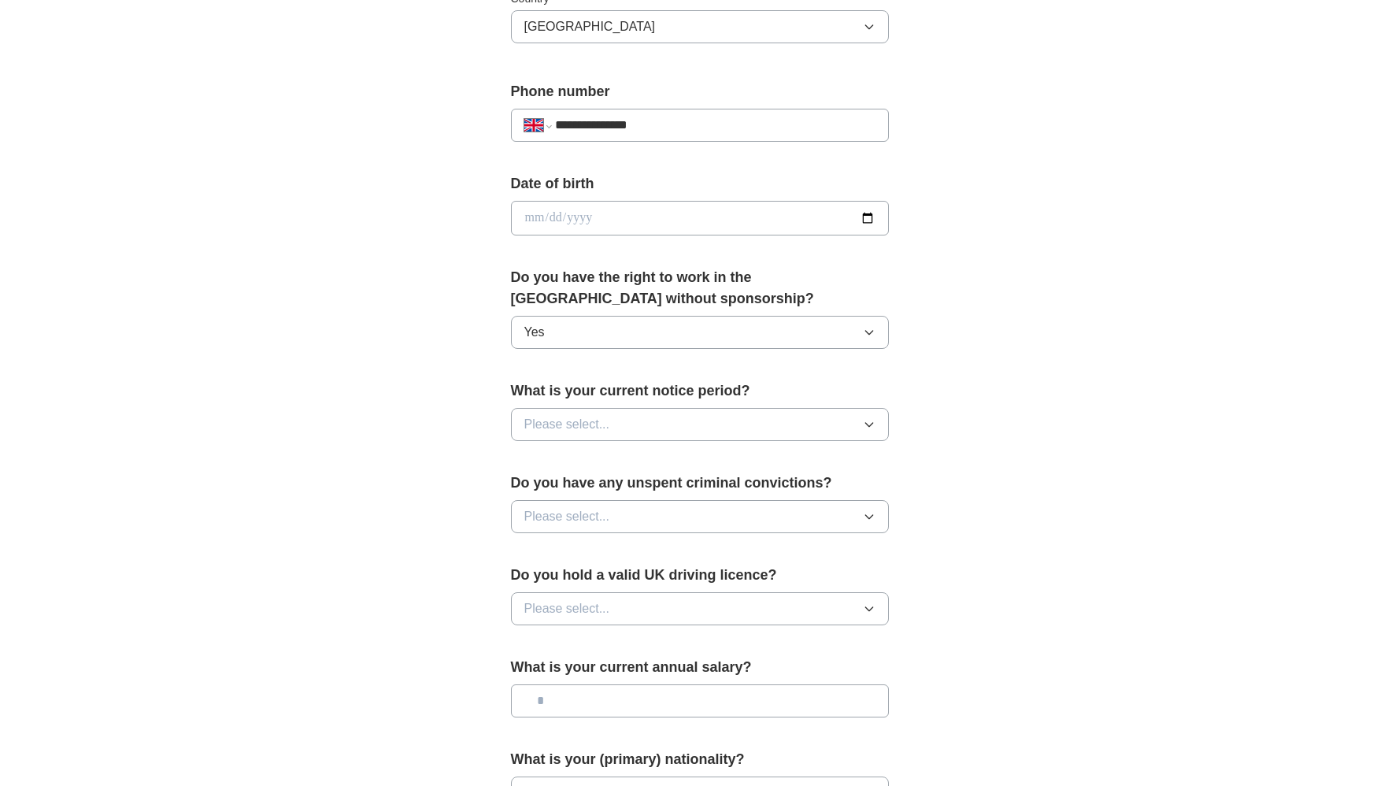
scroll to position [587, 0]
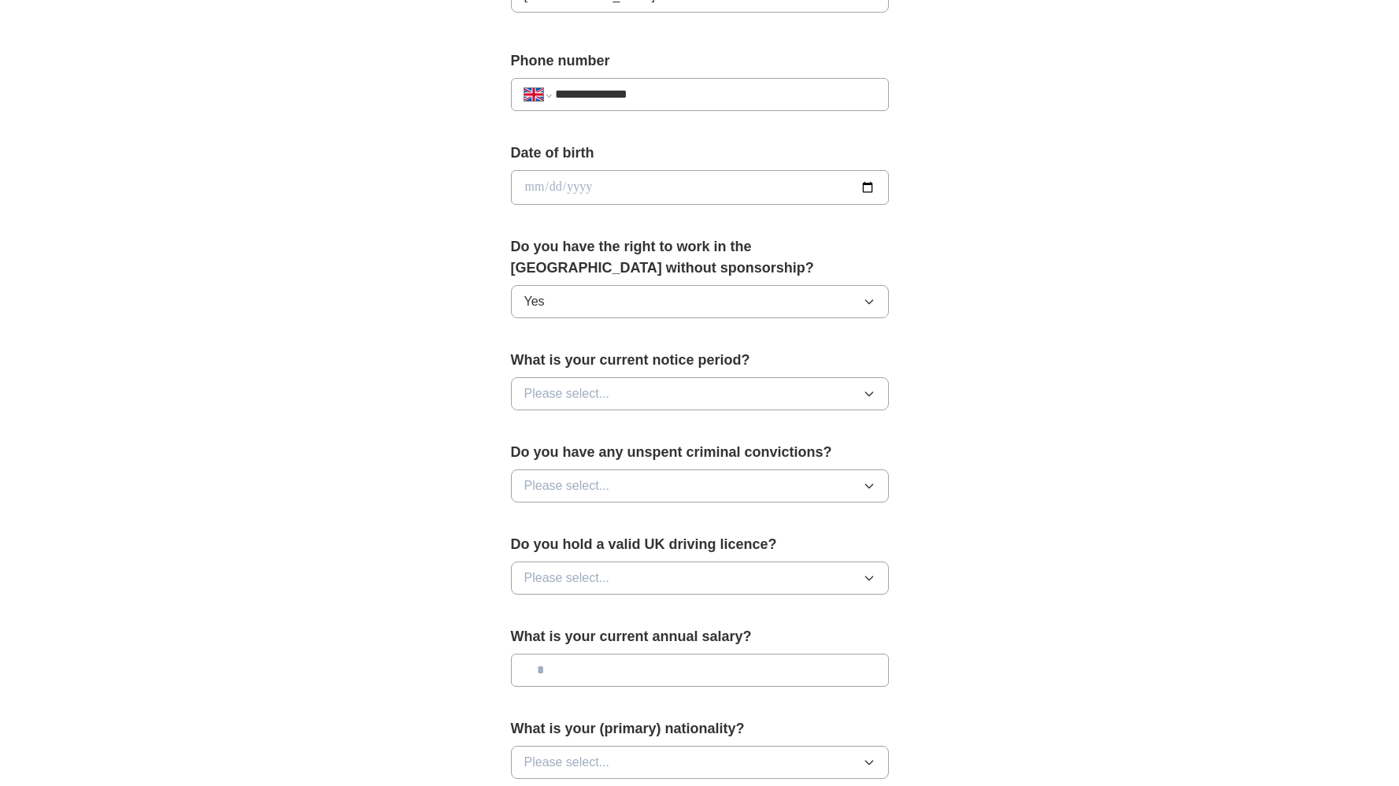
click at [843, 386] on button "Please select..." at bounding box center [700, 393] width 378 height 33
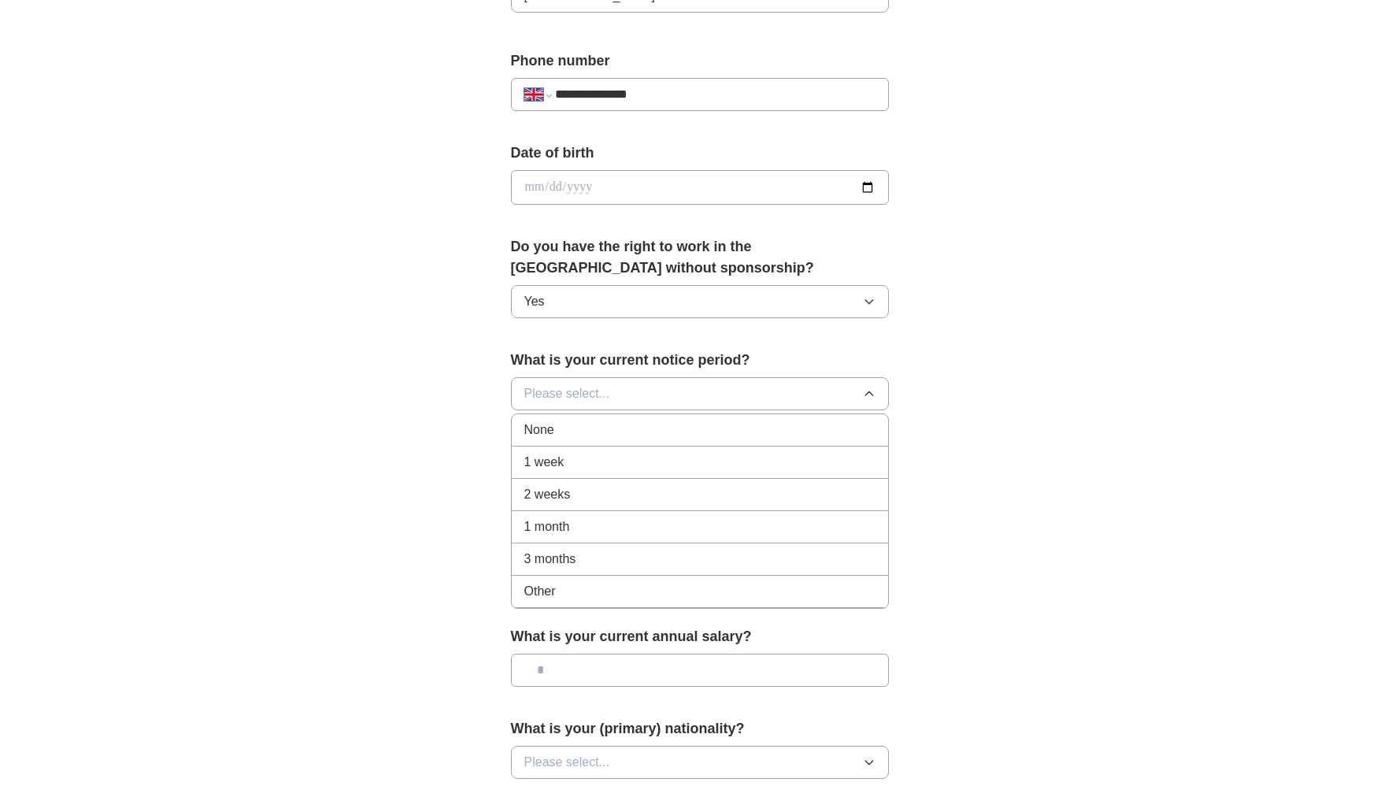
click at [635, 427] on div "None" at bounding box center [699, 430] width 351 height 19
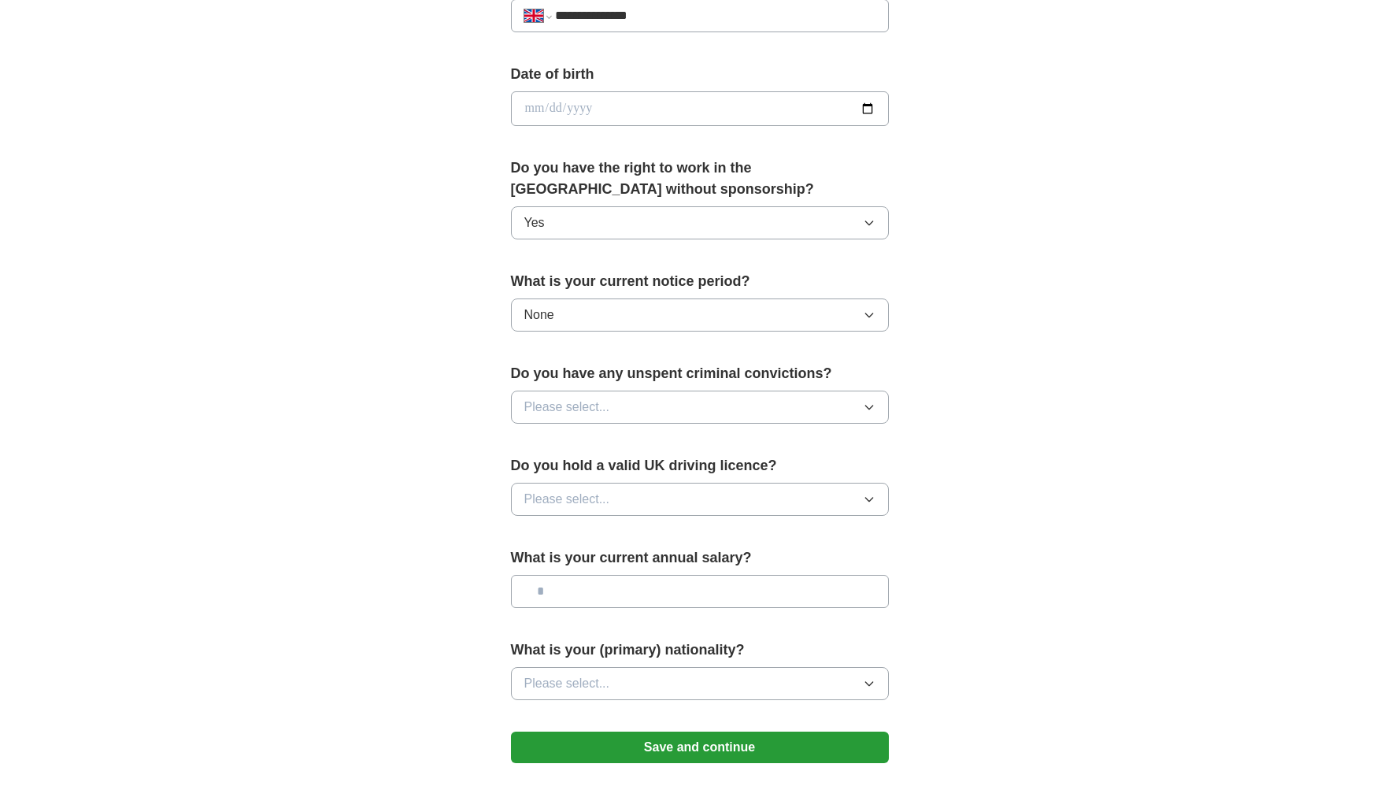
scroll to position [674, 0]
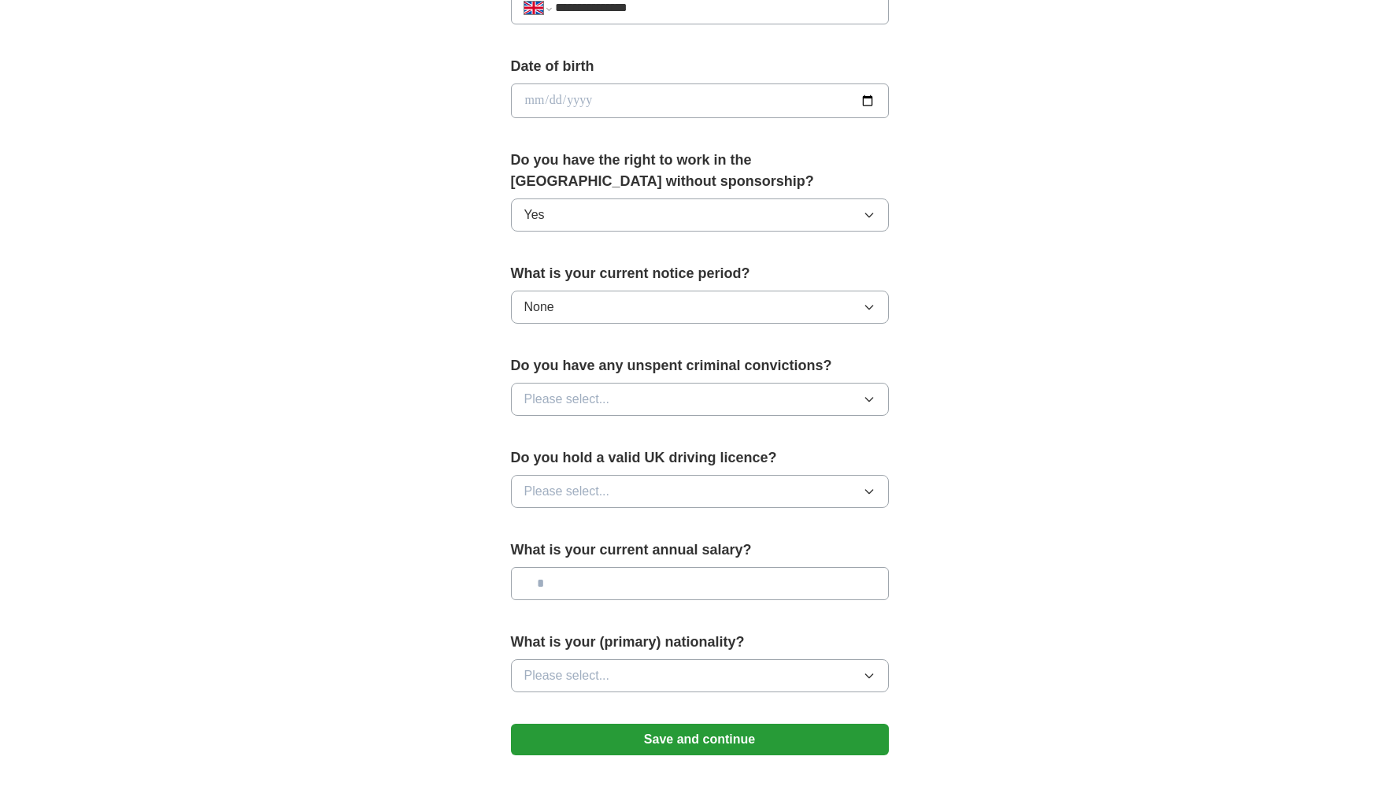
click at [874, 317] on button "None" at bounding box center [700, 307] width 378 height 33
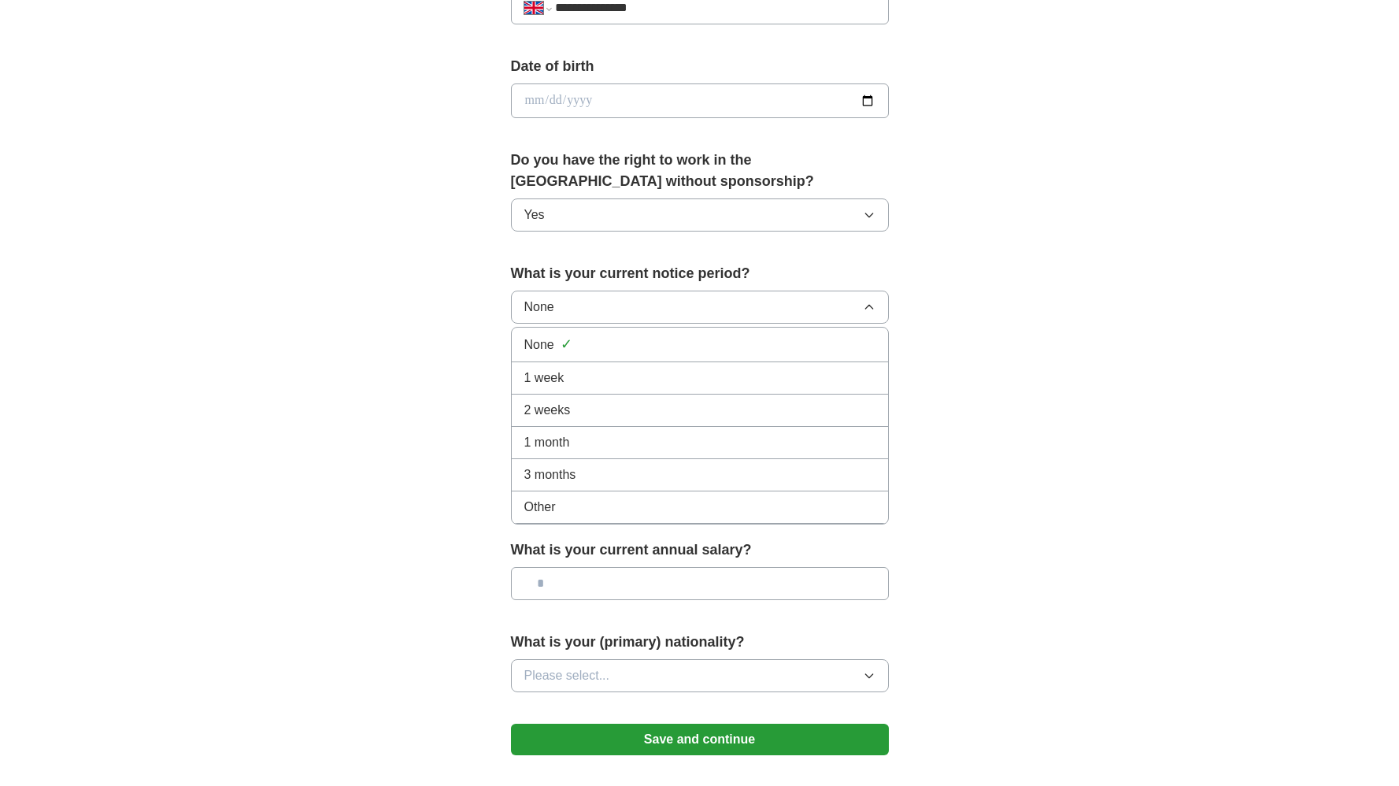
click at [876, 313] on button "None" at bounding box center [700, 307] width 378 height 33
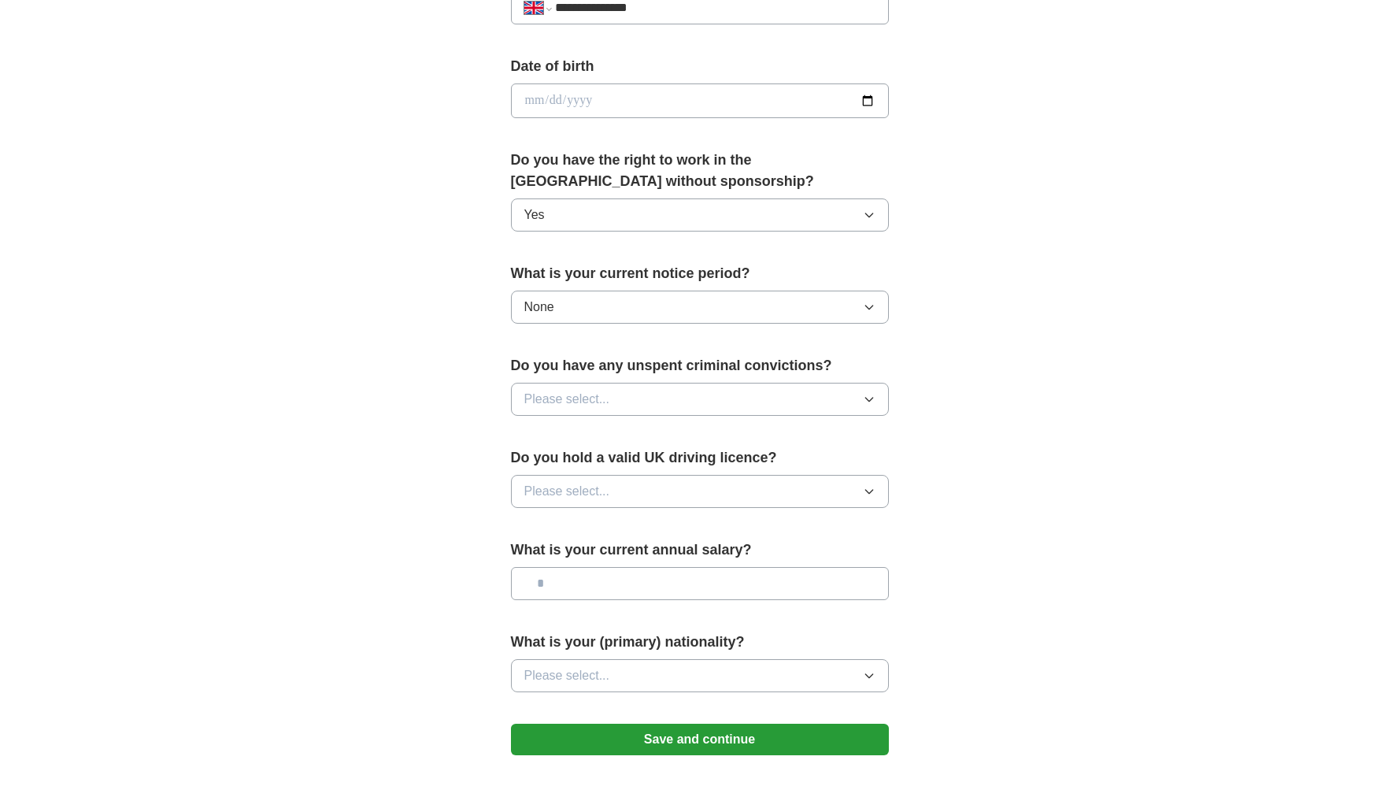
click at [865, 388] on button "Please select..." at bounding box center [700, 399] width 378 height 33
click at [617, 461] on div "No" at bounding box center [699, 467] width 351 height 19
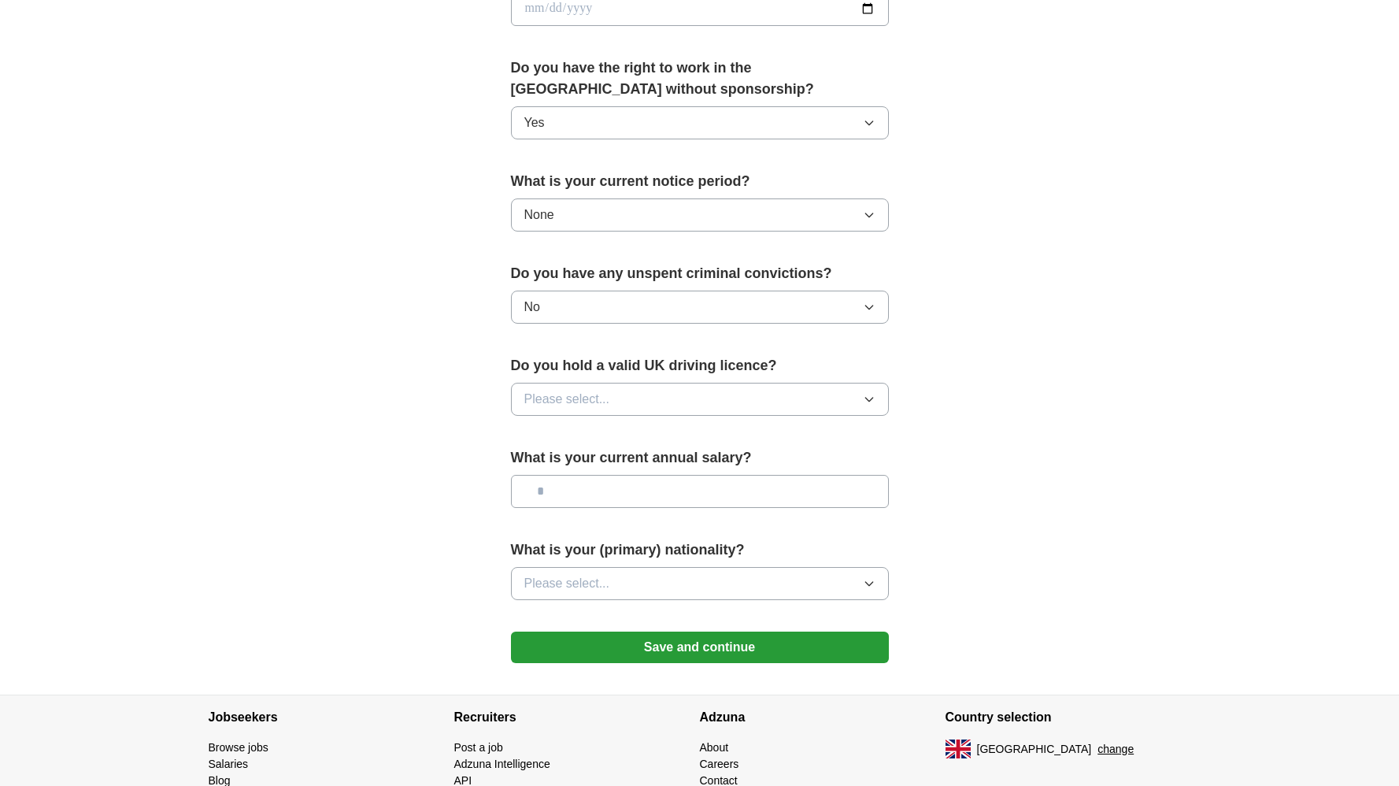
scroll to position [771, 0]
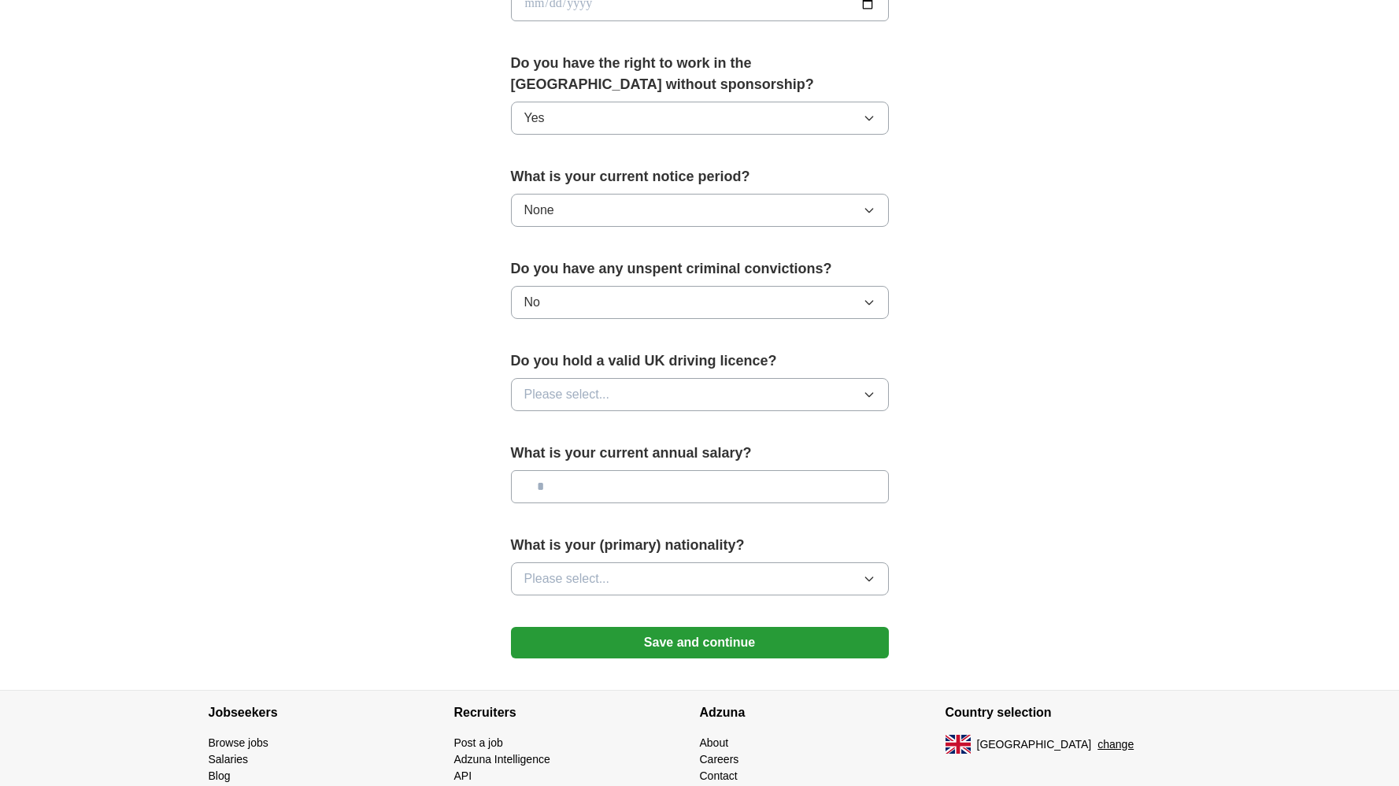
click at [869, 384] on button "Please select..." at bounding box center [700, 394] width 378 height 33
click at [743, 437] on div "Yes" at bounding box center [699, 430] width 351 height 19
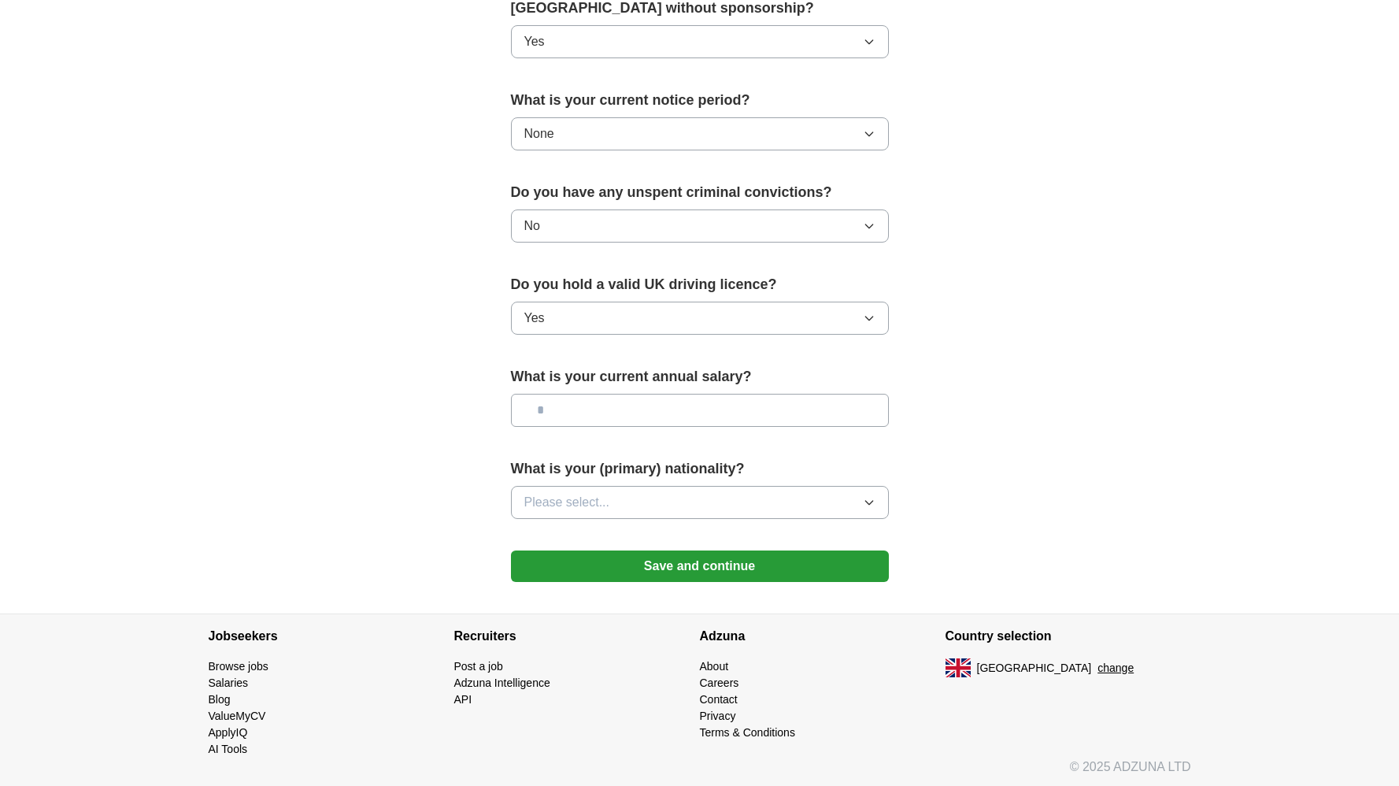
scroll to position [851, 0]
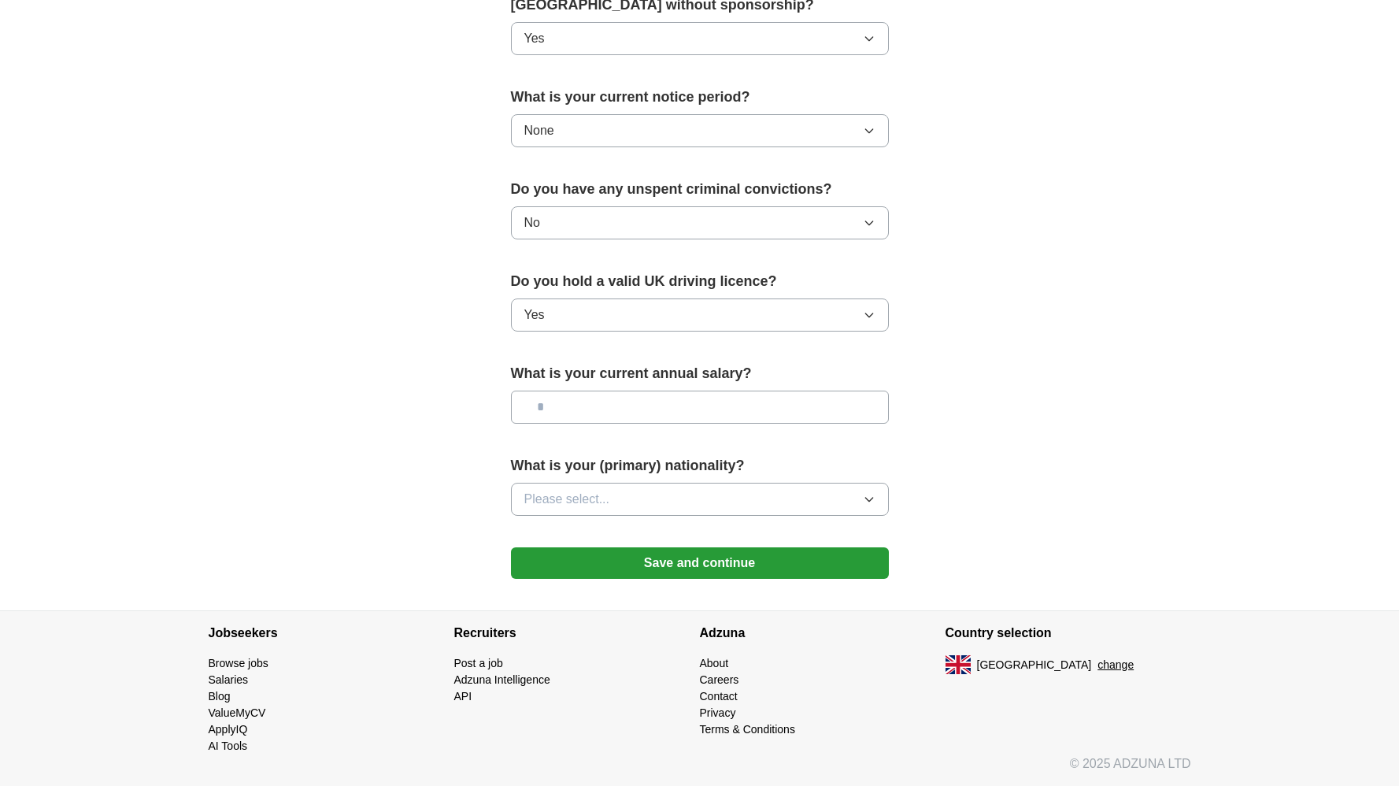
click at [864, 495] on icon "button" at bounding box center [869, 499] width 13 height 13
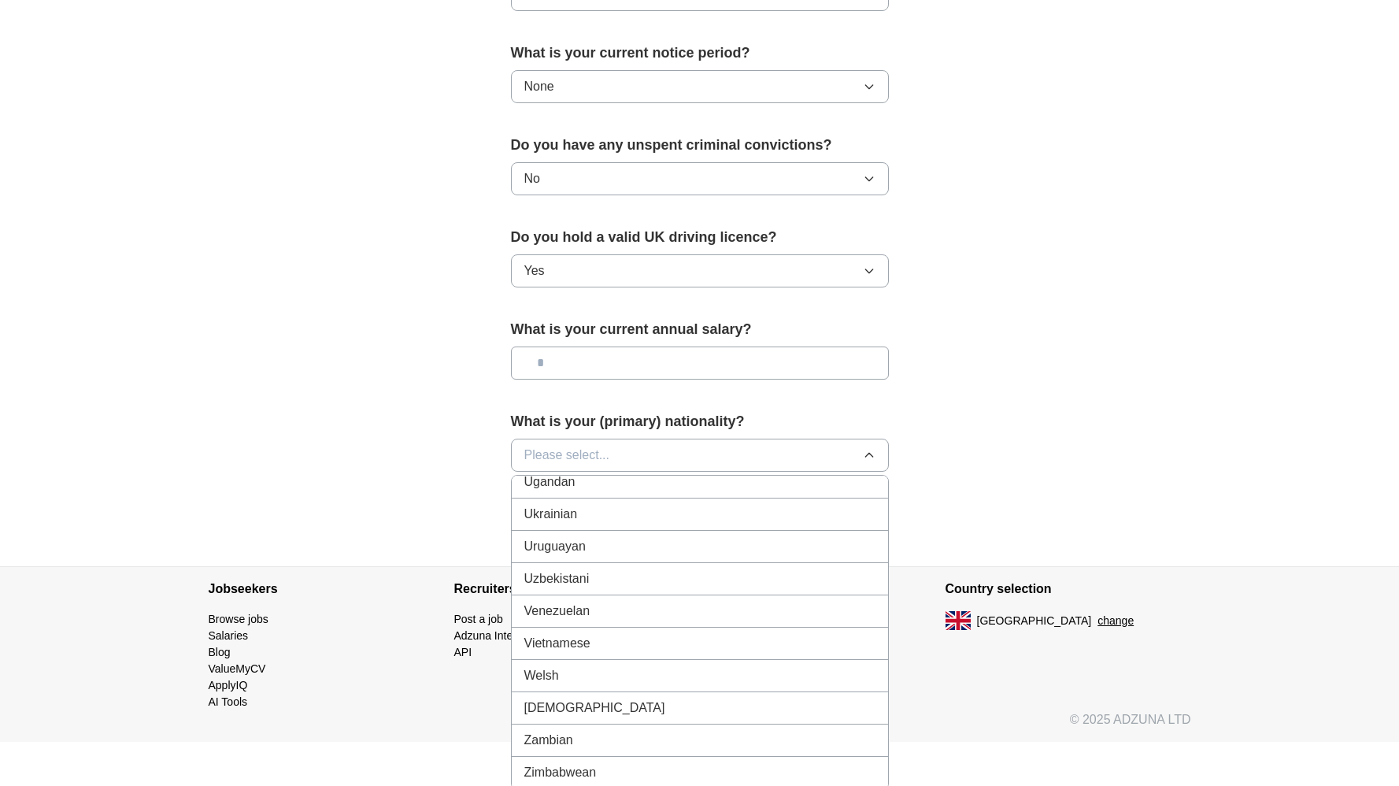
scroll to position [899, 0]
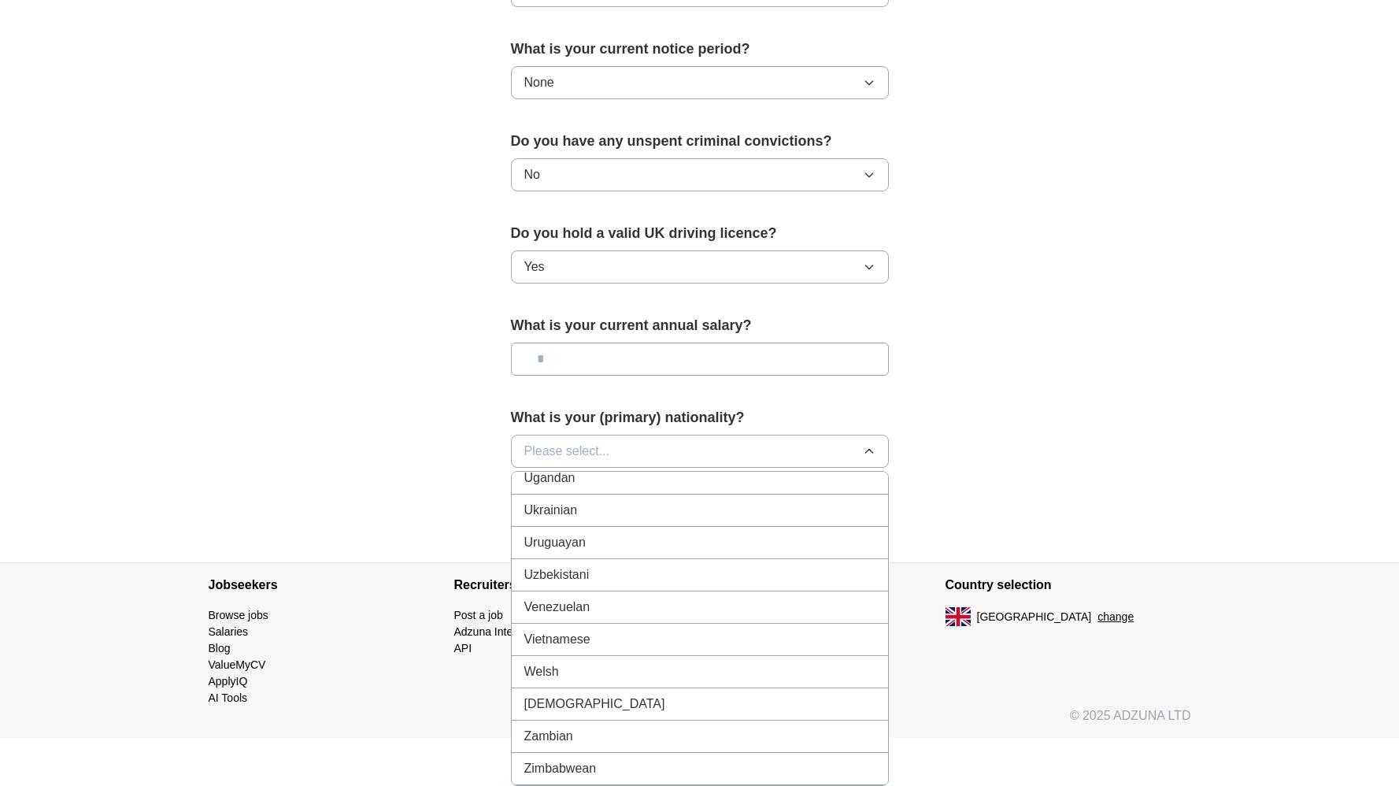
click at [599, 517] on div "Ukrainian" at bounding box center [699, 510] width 351 height 19
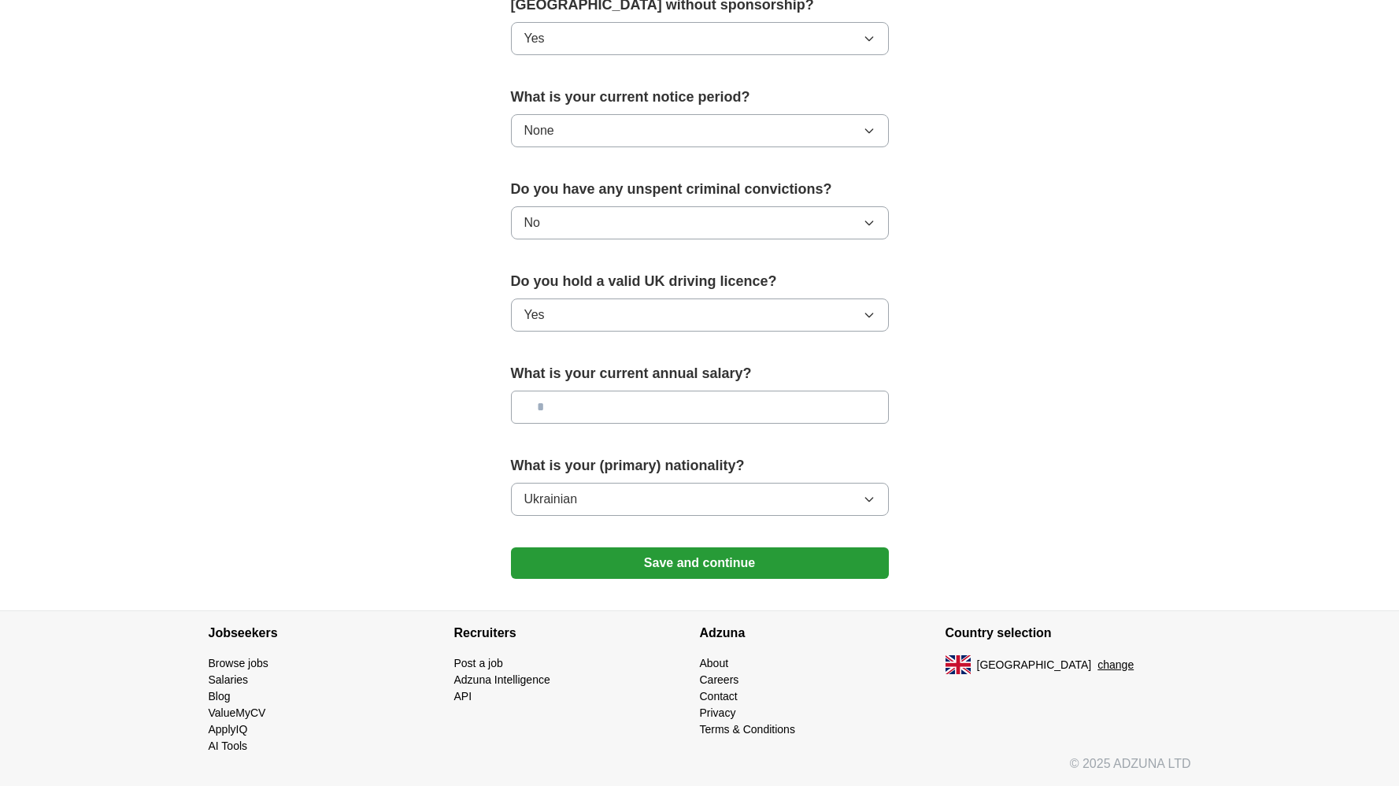
click at [680, 563] on button "Save and continue" at bounding box center [700, 563] width 378 height 32
